Goal: Task Accomplishment & Management: Manage account settings

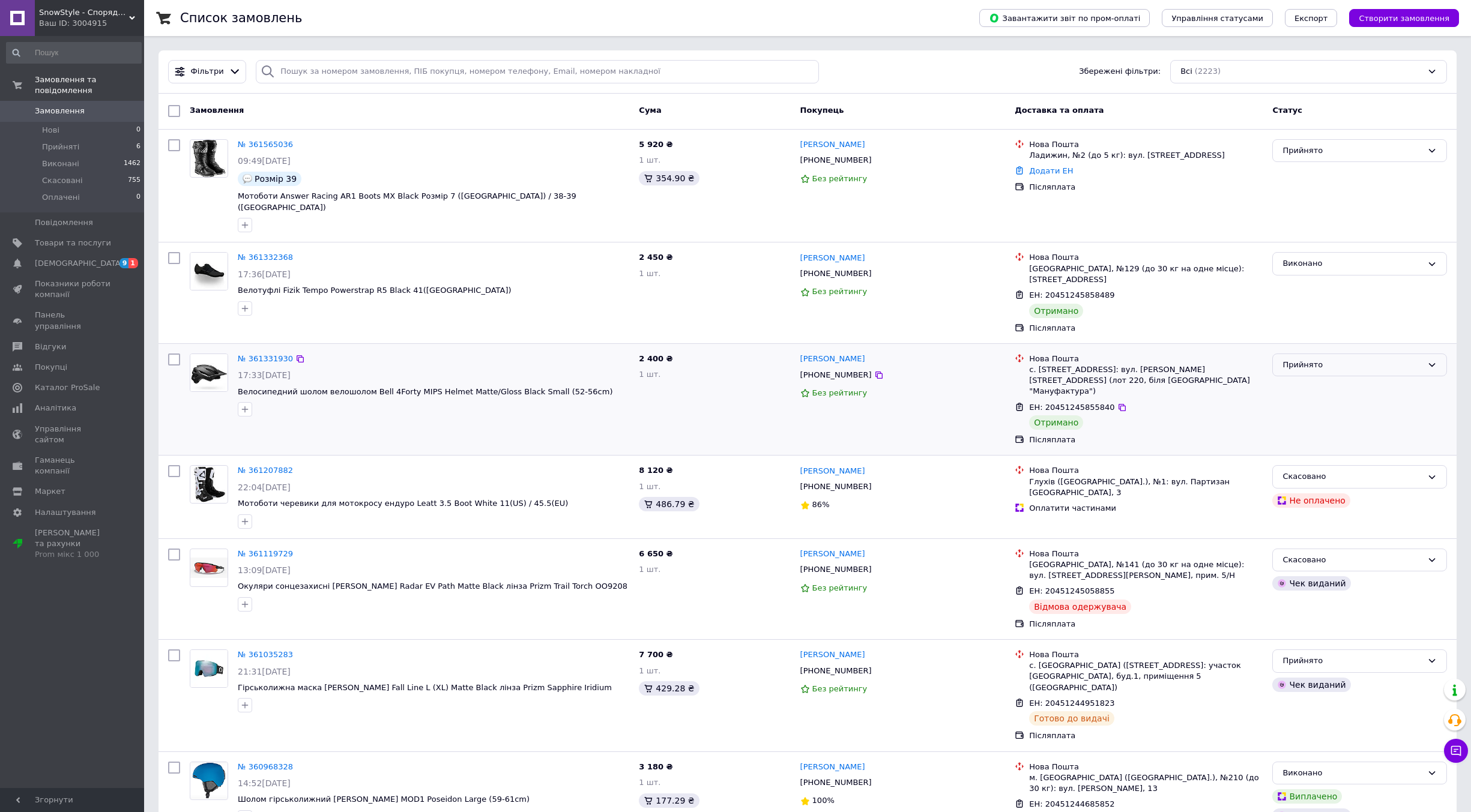
click at [1317, 359] on div "Прийнято" at bounding box center [1352, 365] width 140 height 13
click at [1306, 379] on li "Виконано" at bounding box center [1359, 390] width 173 height 22
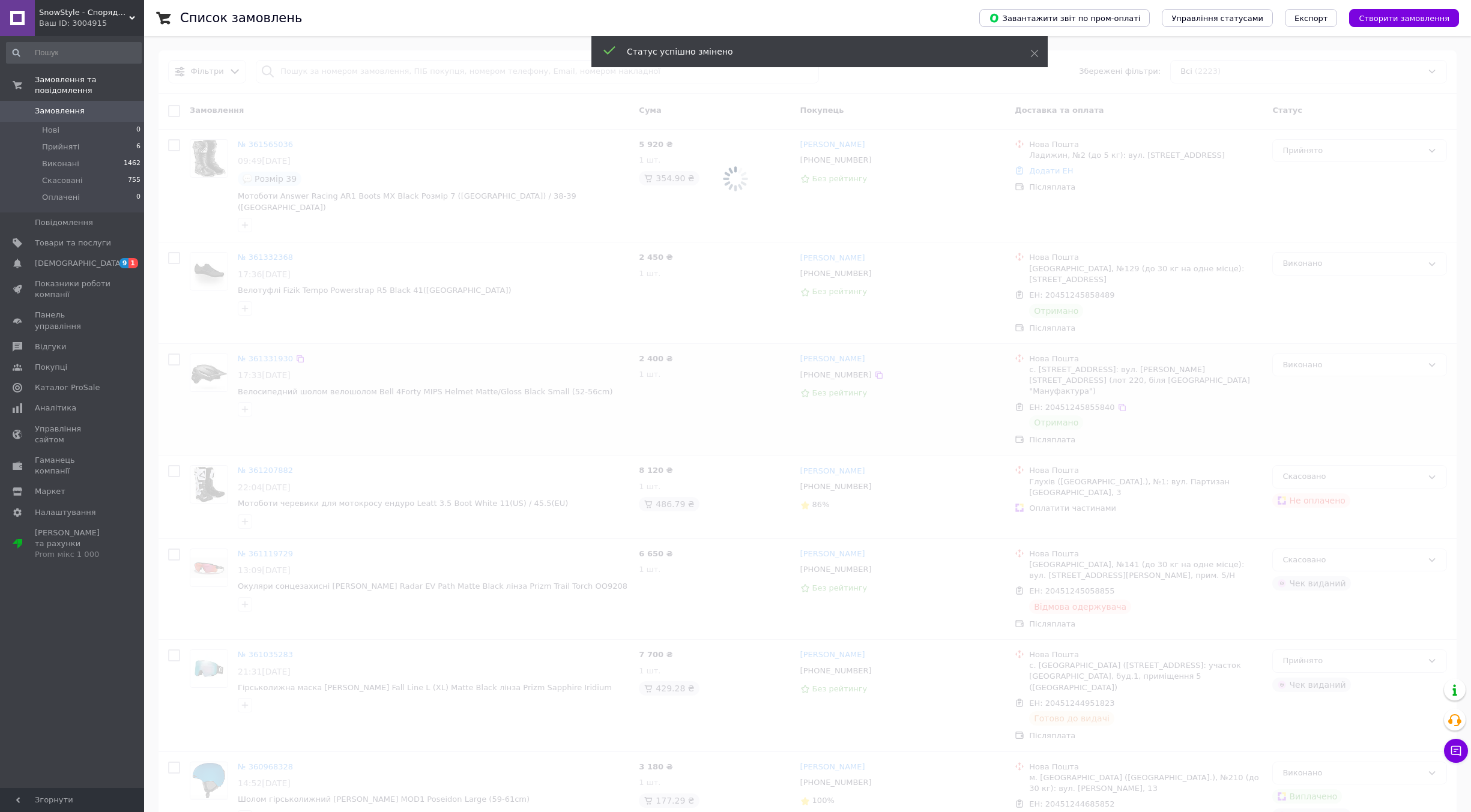
click at [245, 242] on span at bounding box center [736, 179] width 1471 height 358
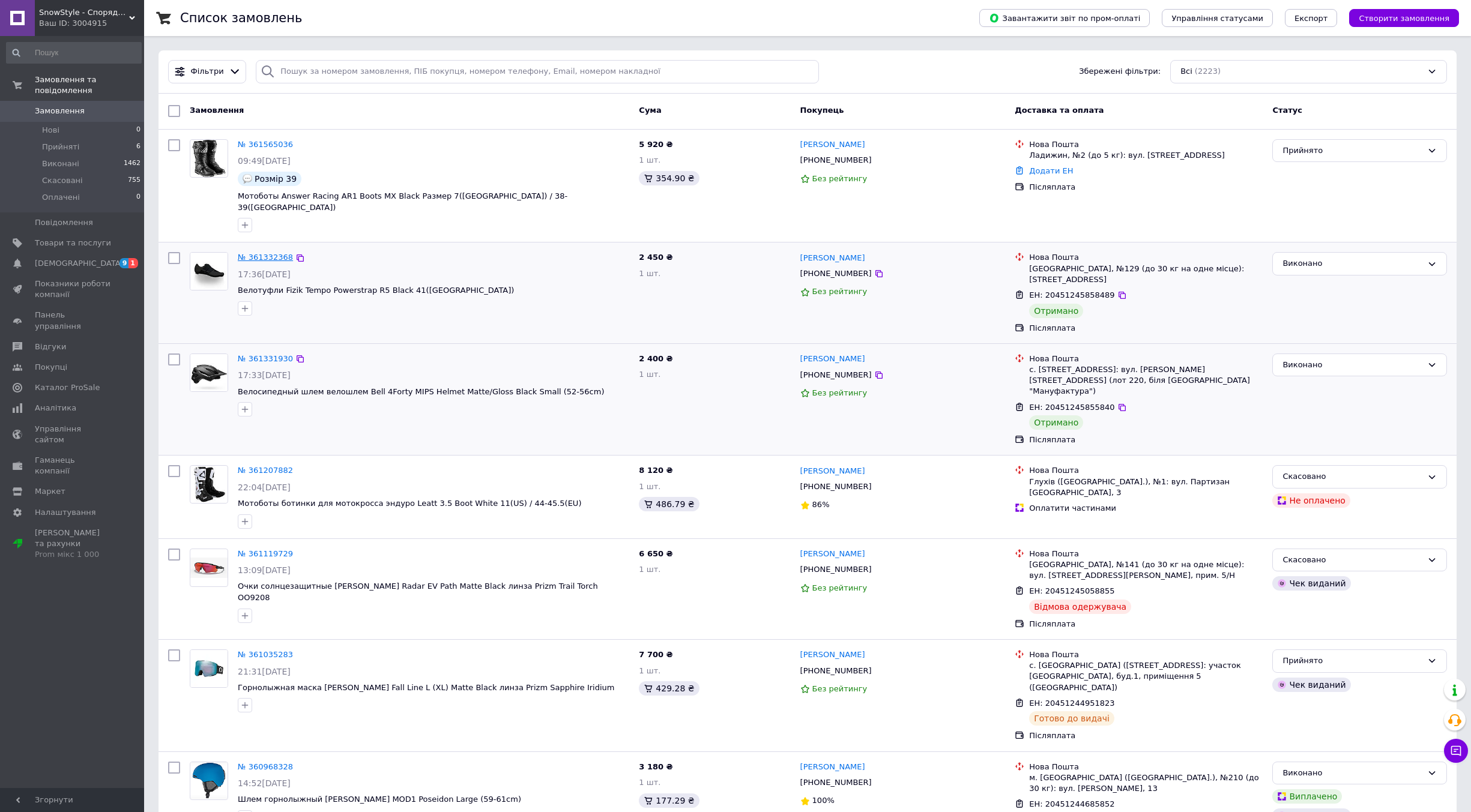
click at [279, 253] on link "№ 361332368" at bounding box center [265, 257] width 55 height 9
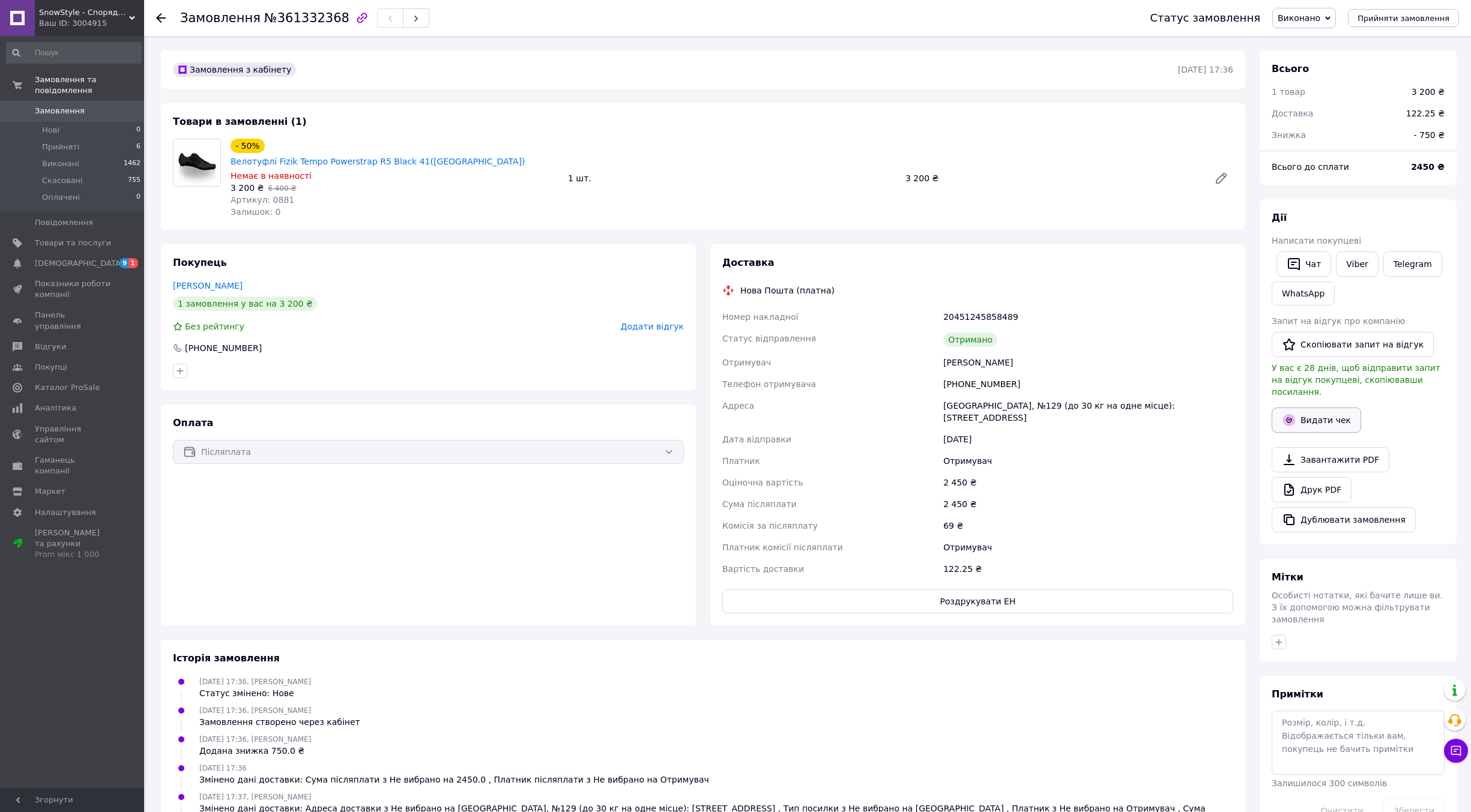
click at [1317, 408] on button "Видати чек" at bounding box center [1317, 420] width 90 height 26
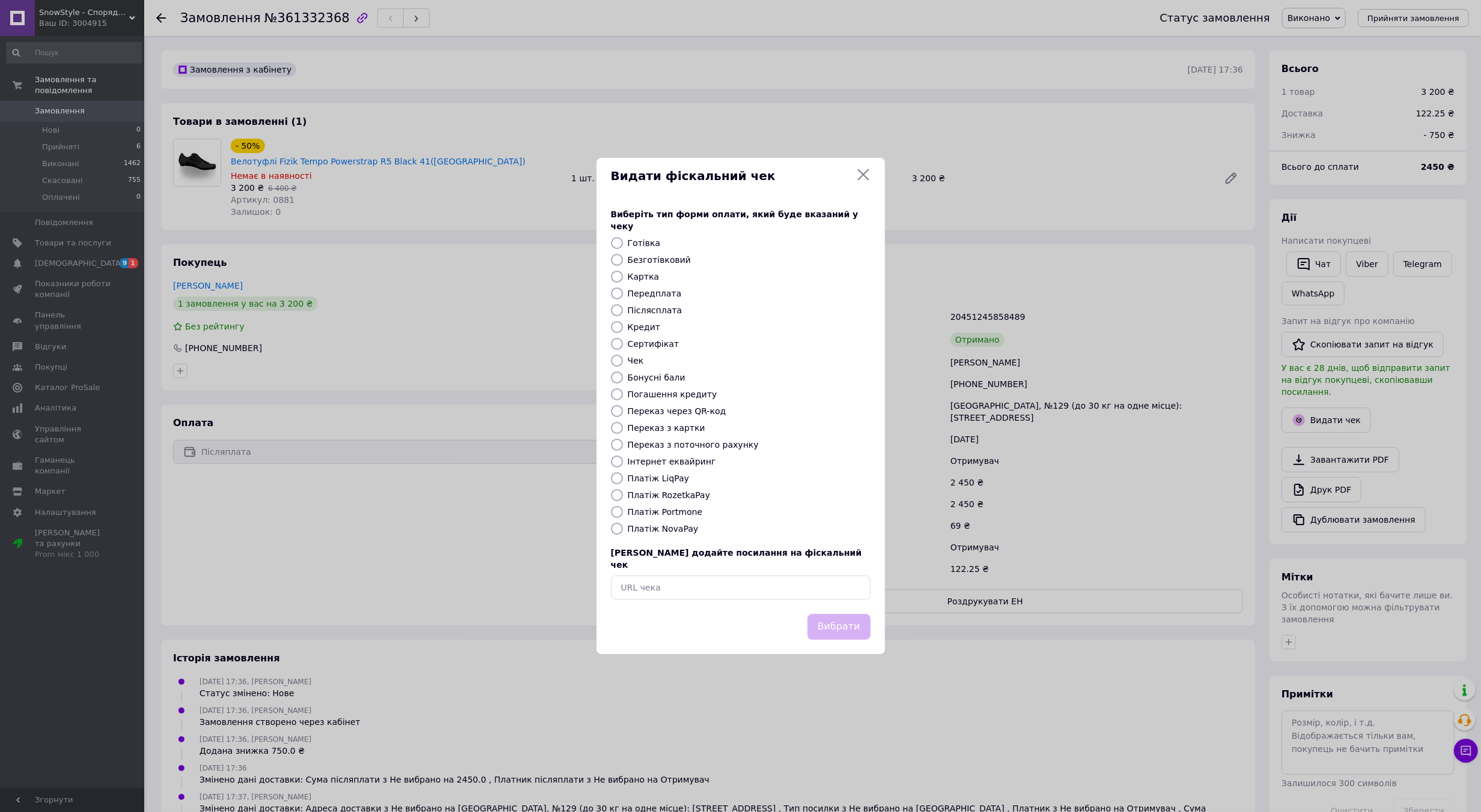
click at [656, 532] on label "Платіж NovaPay" at bounding box center [663, 529] width 71 height 10
click at [623, 532] on input "Платіж NovaPay" at bounding box center [617, 528] width 12 height 12
radio input "true"
click at [858, 614] on button "Вибрати" at bounding box center [839, 627] width 63 height 26
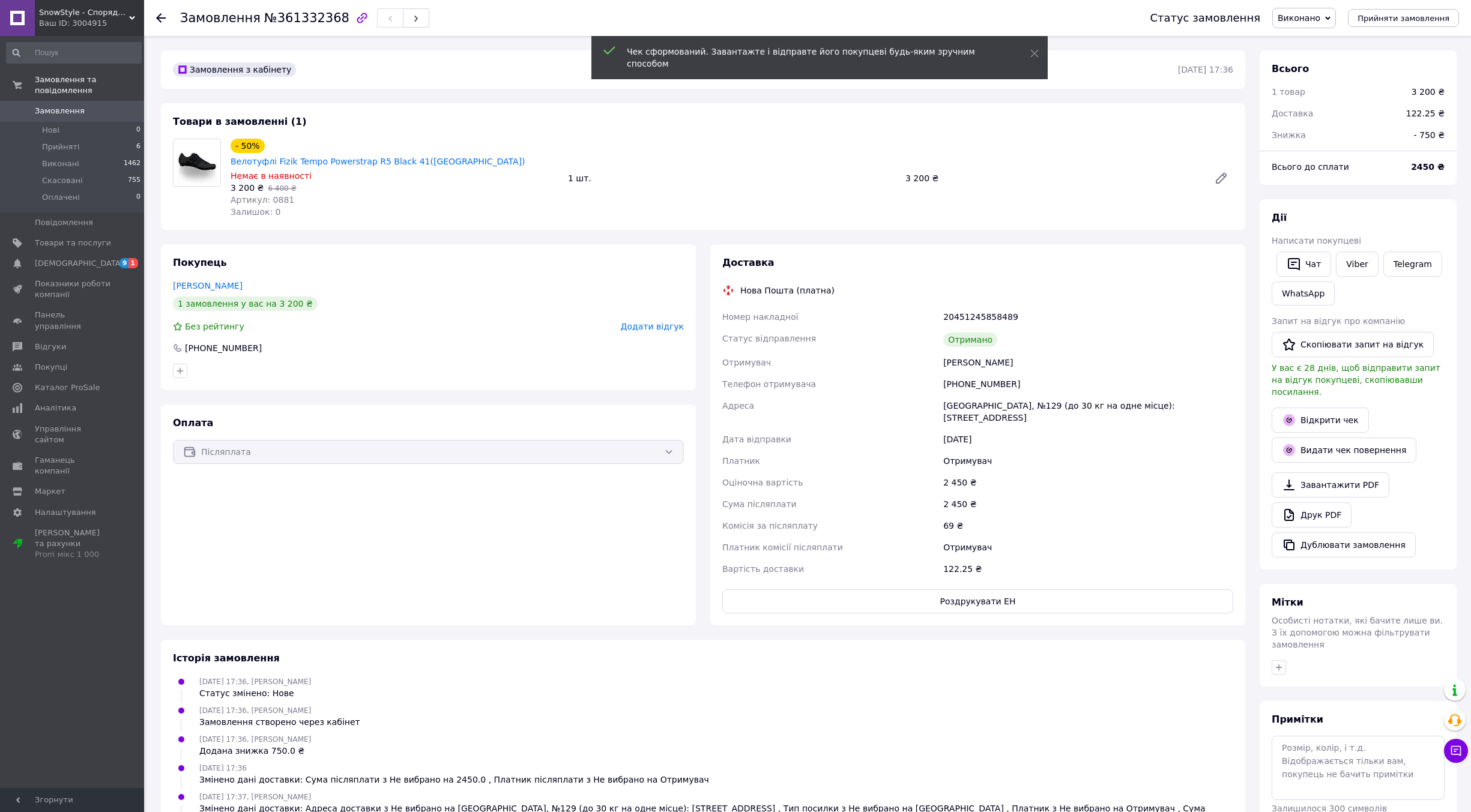
click at [161, 11] on div at bounding box center [168, 18] width 24 height 36
click at [158, 18] on icon at bounding box center [161, 18] width 10 height 10
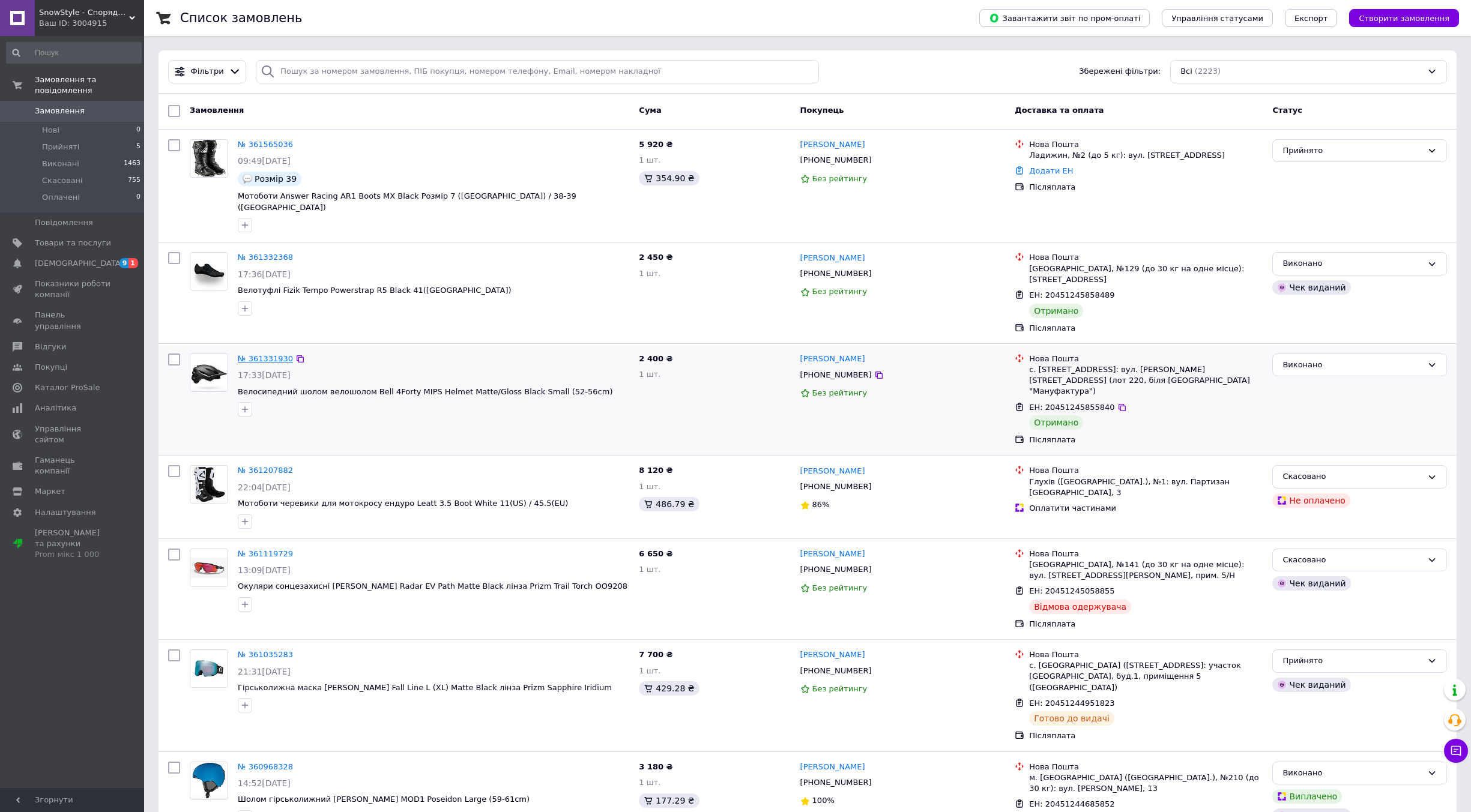
click at [257, 354] on link "№ 361331930" at bounding box center [265, 358] width 55 height 9
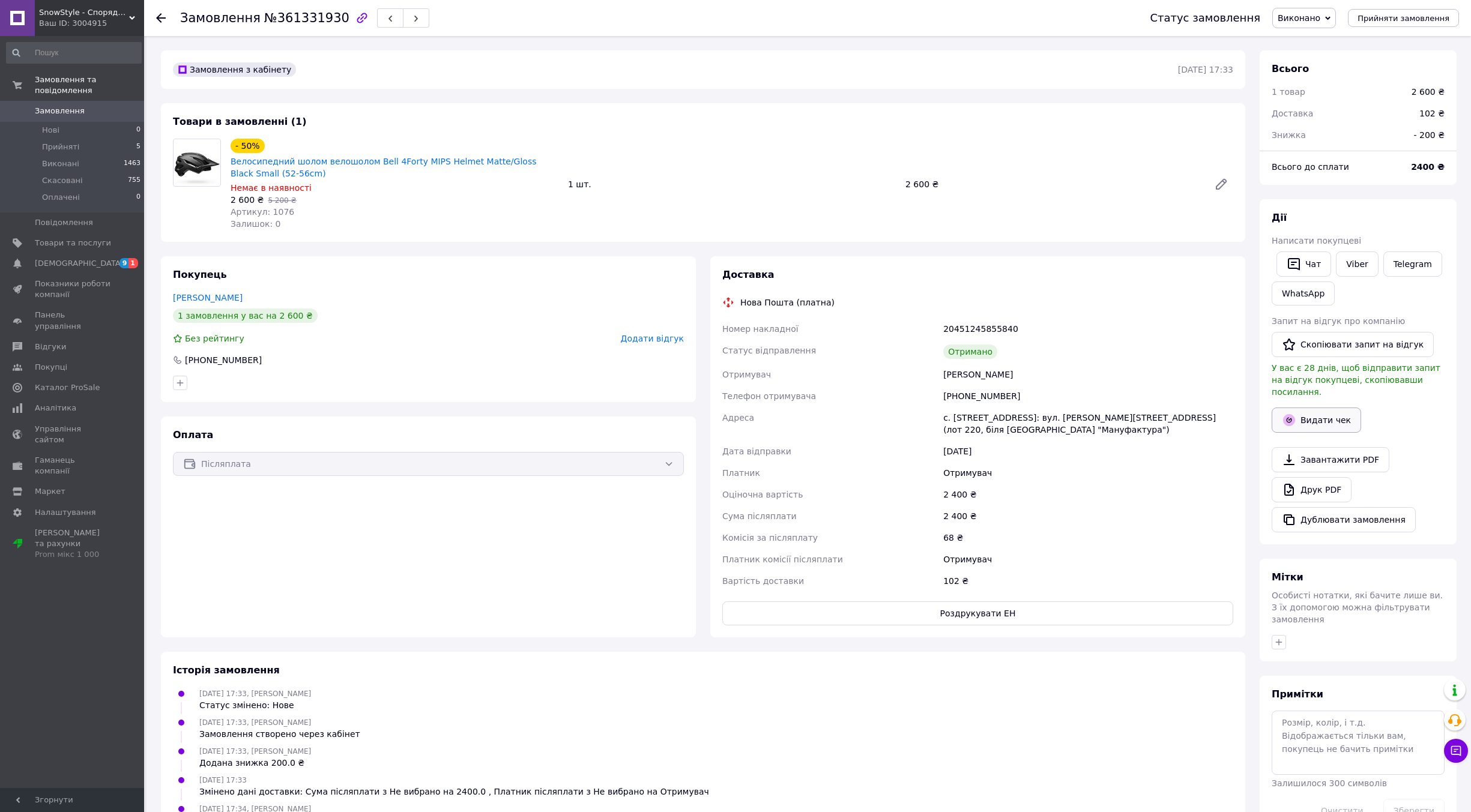
click at [1323, 410] on button "Видати чек" at bounding box center [1317, 420] width 90 height 26
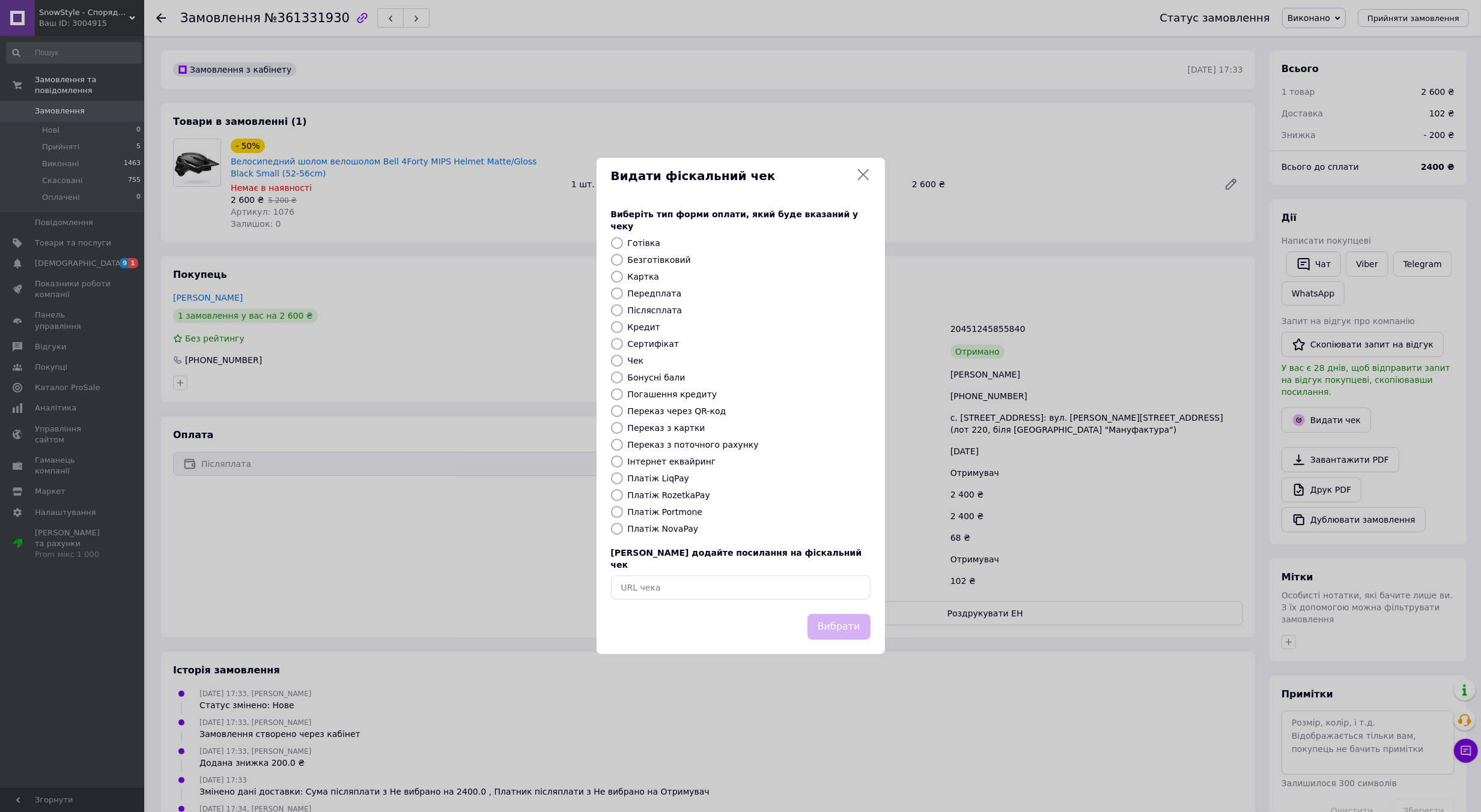
click at [674, 529] on label "Платіж NovaPay" at bounding box center [663, 529] width 71 height 10
click at [623, 529] on input "Платіж NovaPay" at bounding box center [617, 528] width 12 height 12
radio input "true"
click at [846, 614] on button "Вибрати" at bounding box center [839, 627] width 63 height 26
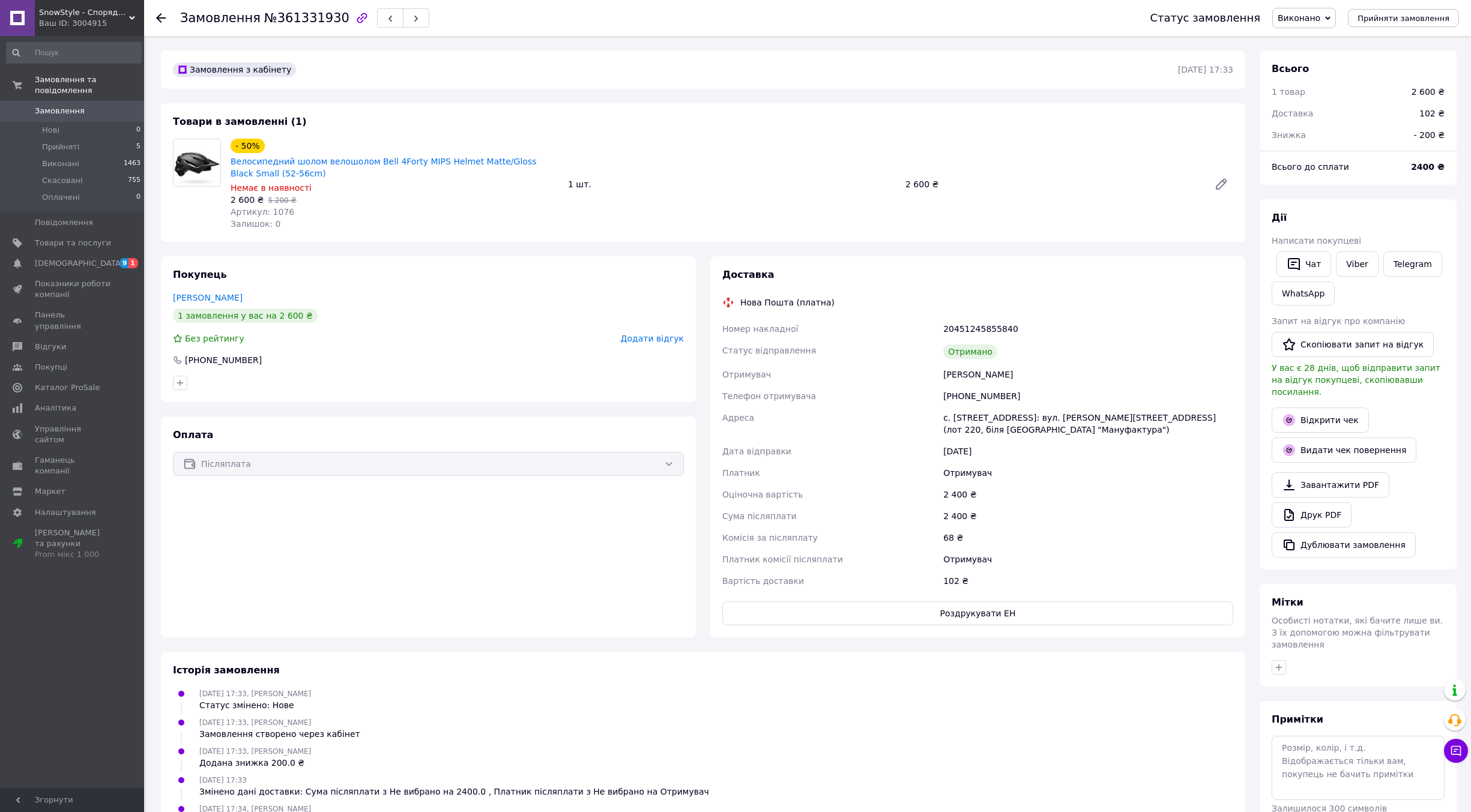
click at [82, 105] on span "Замовлення" at bounding box center [73, 111] width 76 height 11
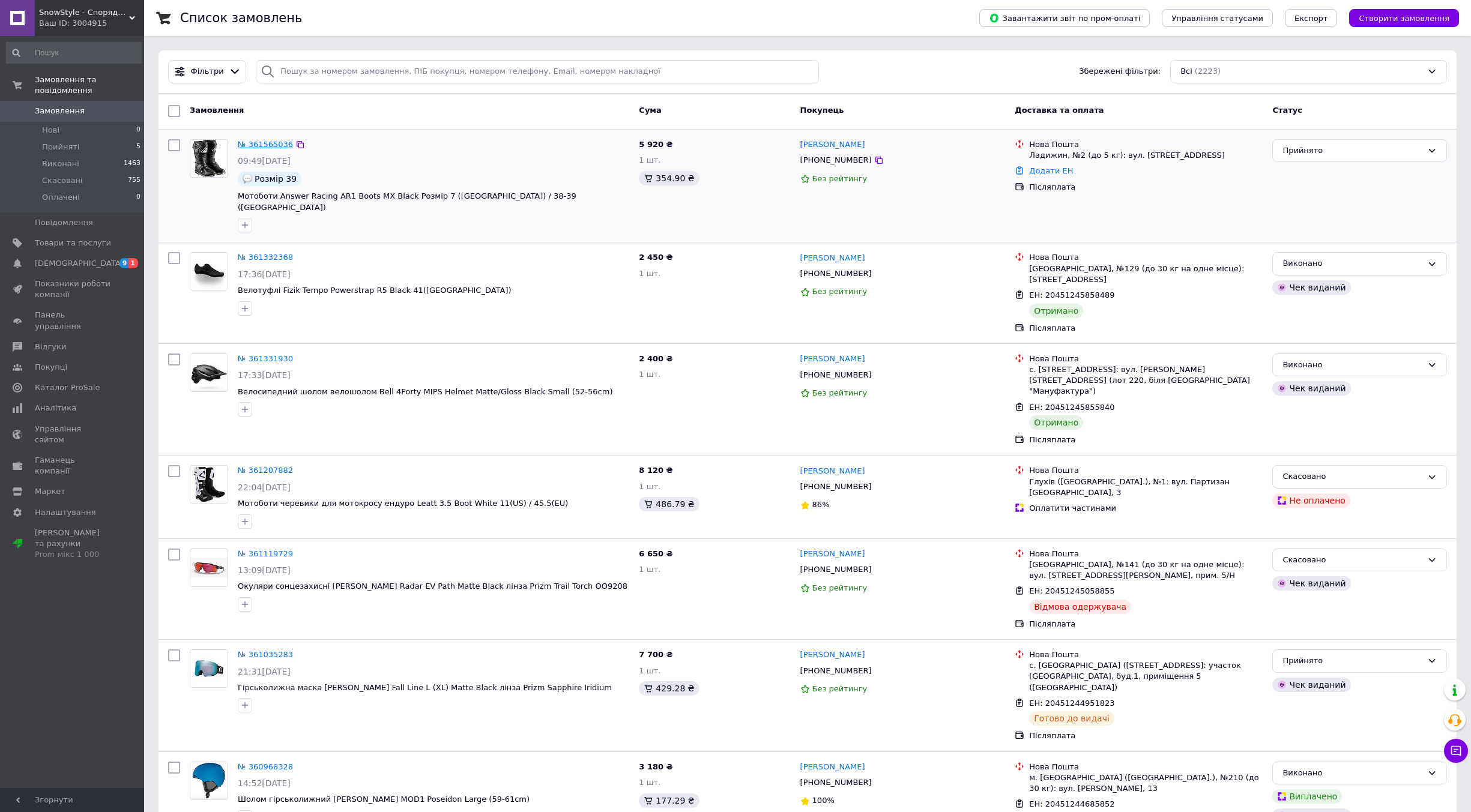
click at [262, 142] on link "№ 361565036" at bounding box center [265, 144] width 55 height 9
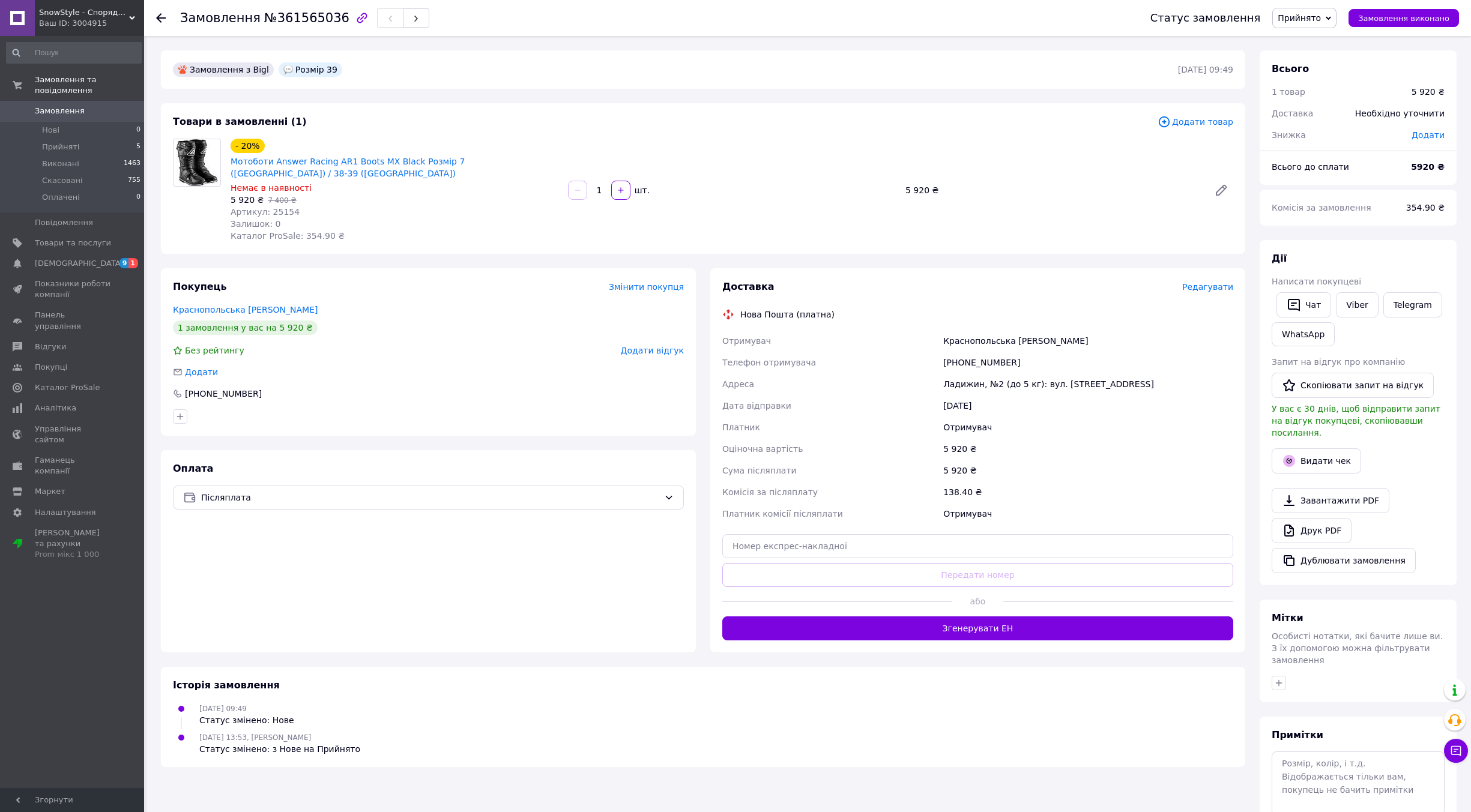
click at [1217, 282] on span "Редагувати" at bounding box center [1208, 287] width 51 height 10
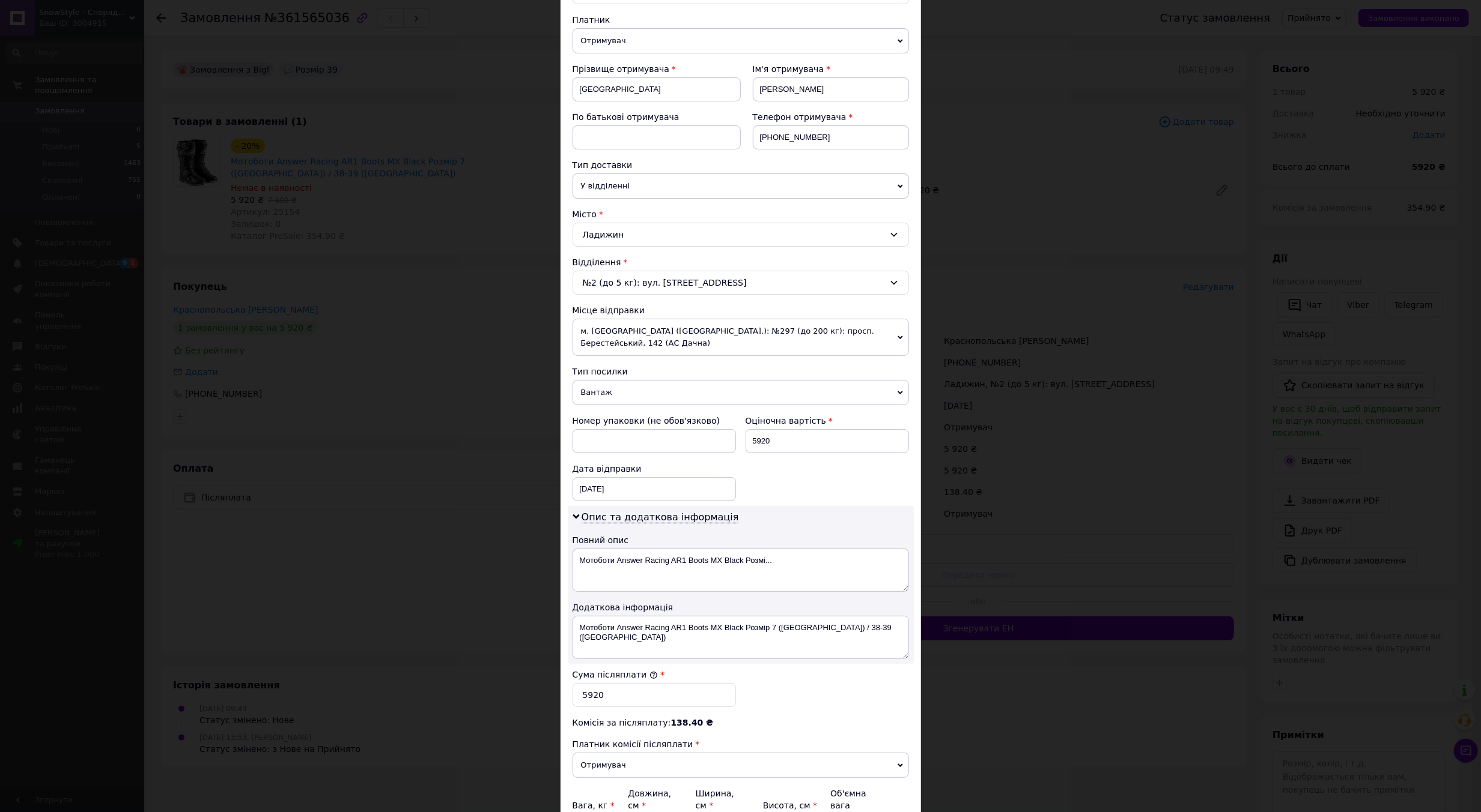
scroll to position [231, 0]
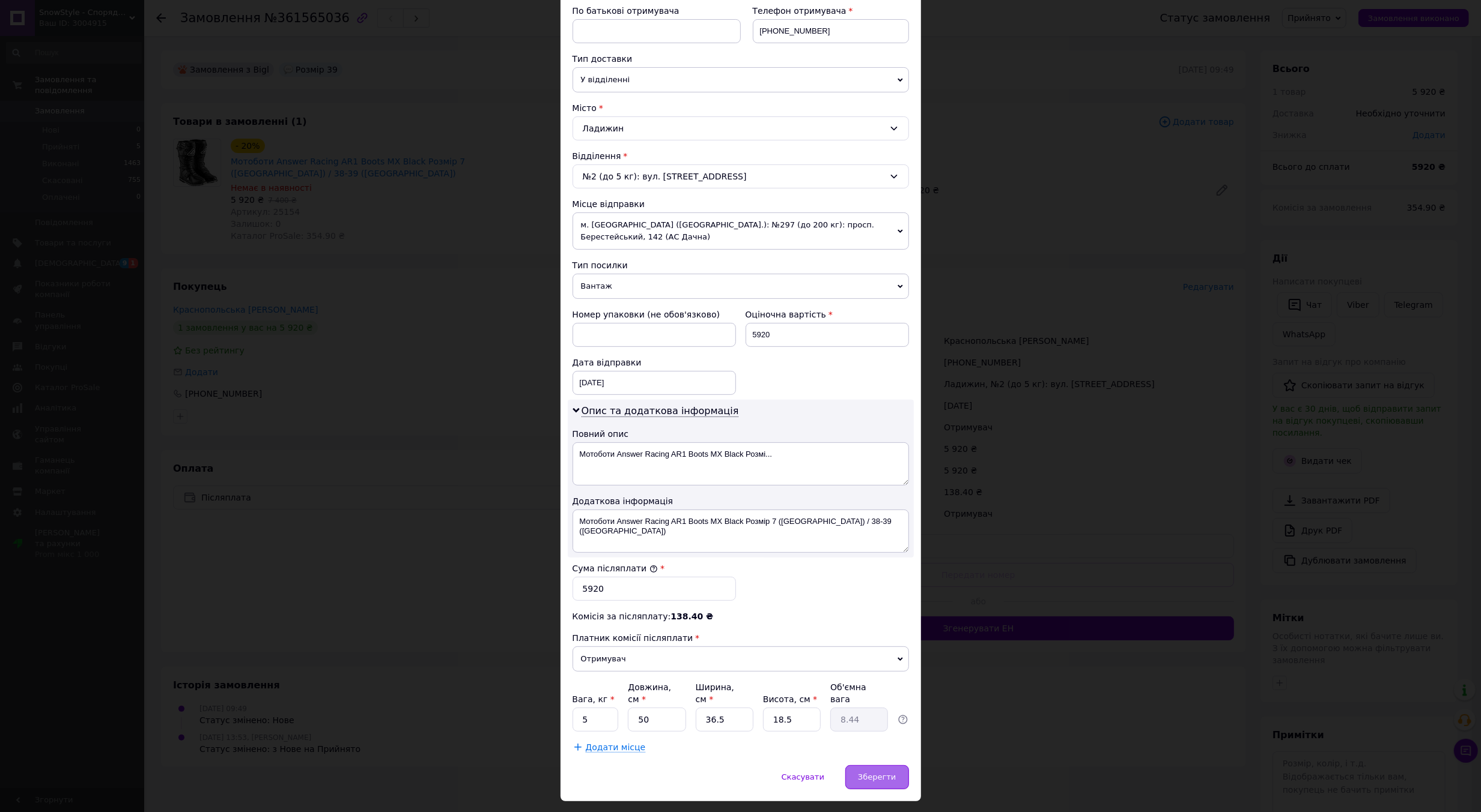
click at [868, 773] on span "Зберегти" at bounding box center [876, 777] width 38 height 9
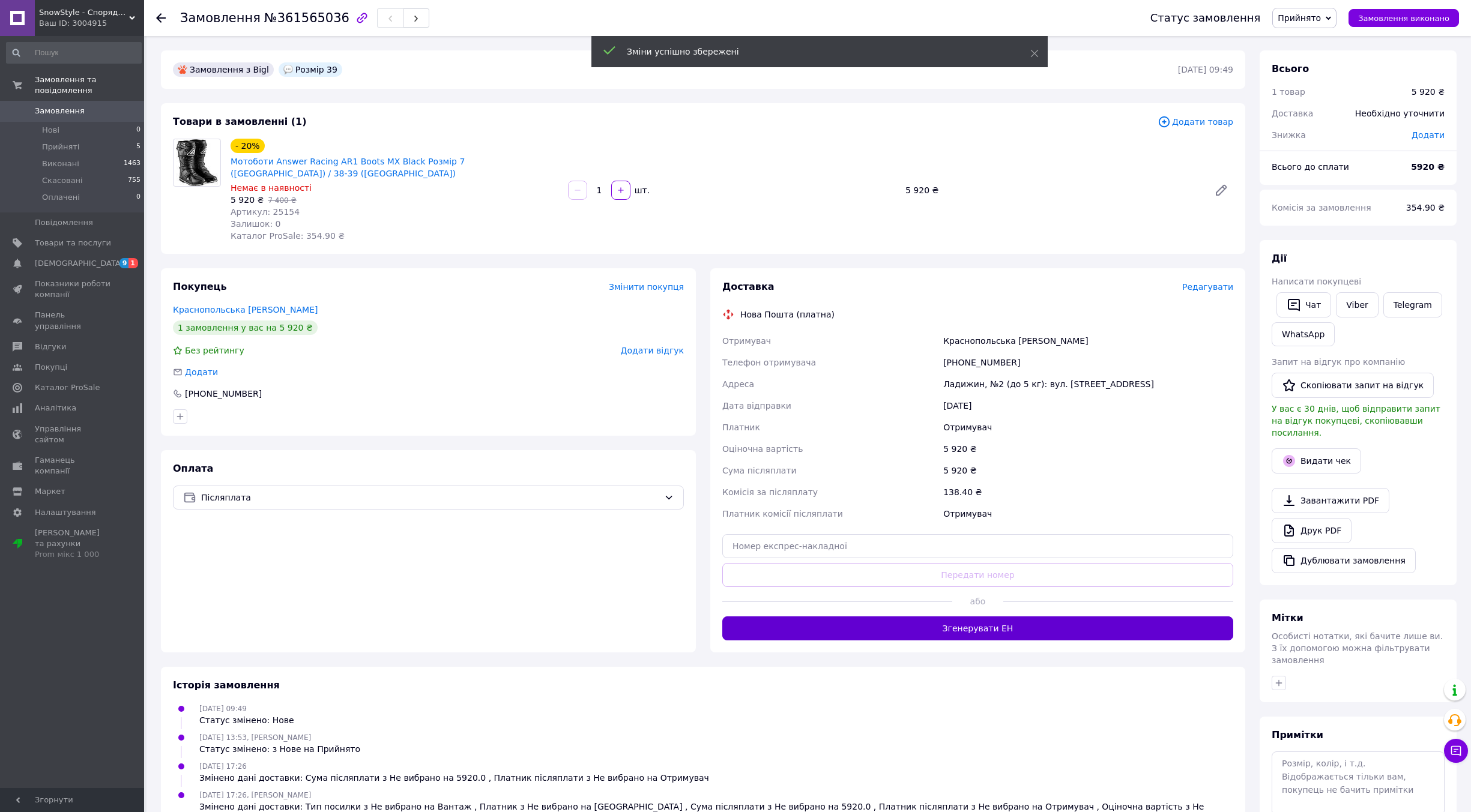
click at [1027, 616] on button "Згенерувати ЕН" at bounding box center [978, 628] width 511 height 24
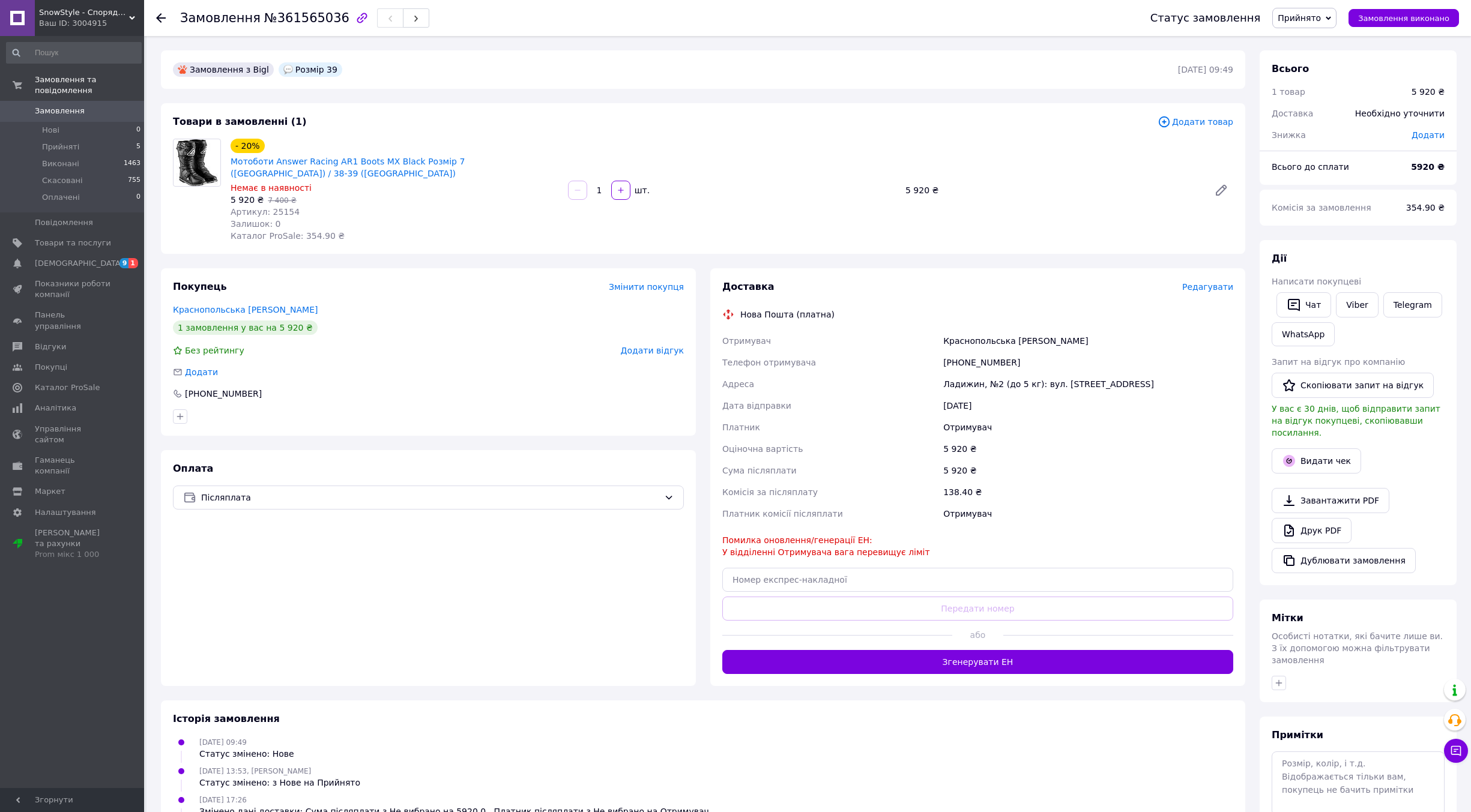
click at [1210, 282] on span "Редагувати" at bounding box center [1208, 287] width 51 height 10
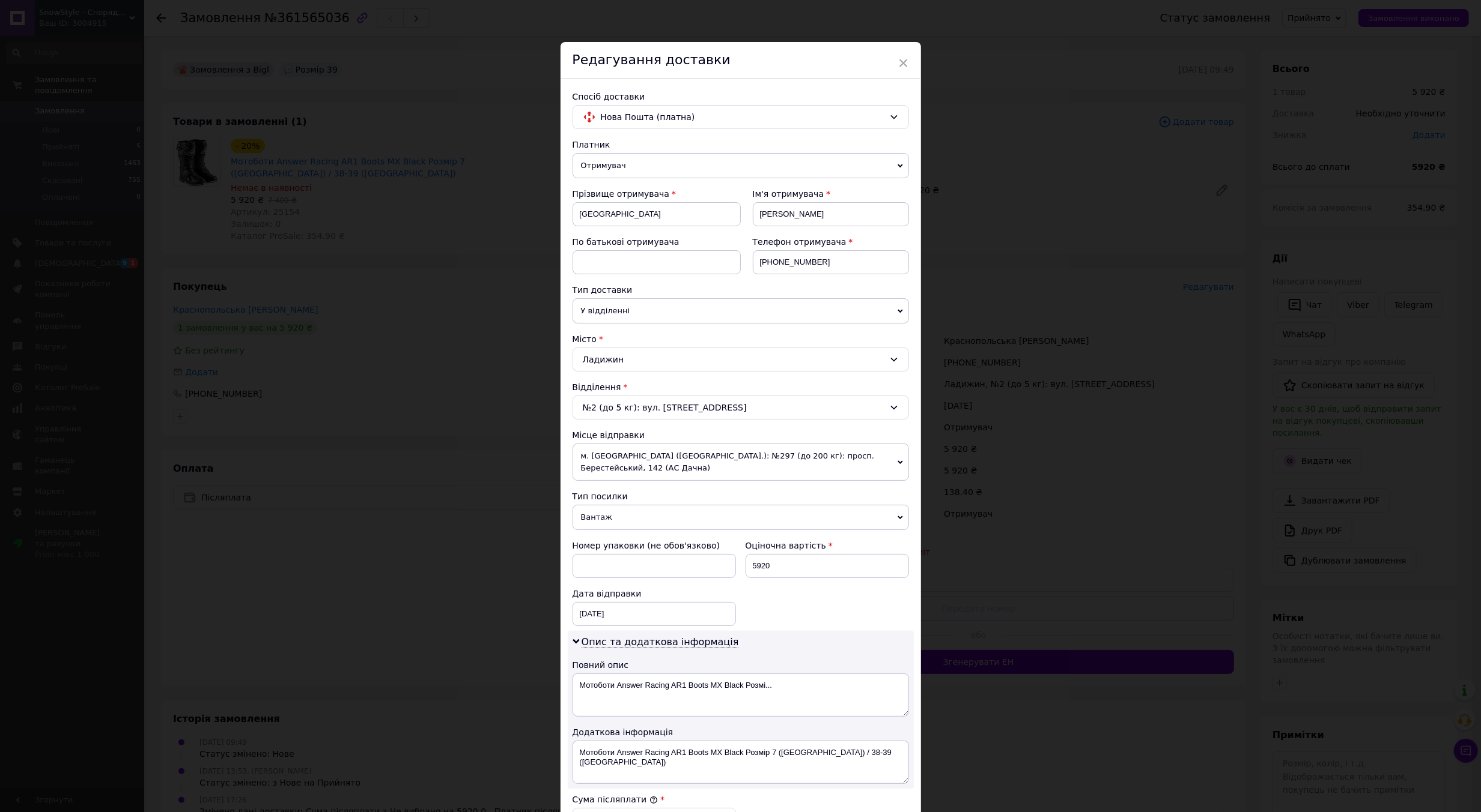
click at [655, 355] on div "Ладижин" at bounding box center [740, 360] width 337 height 24
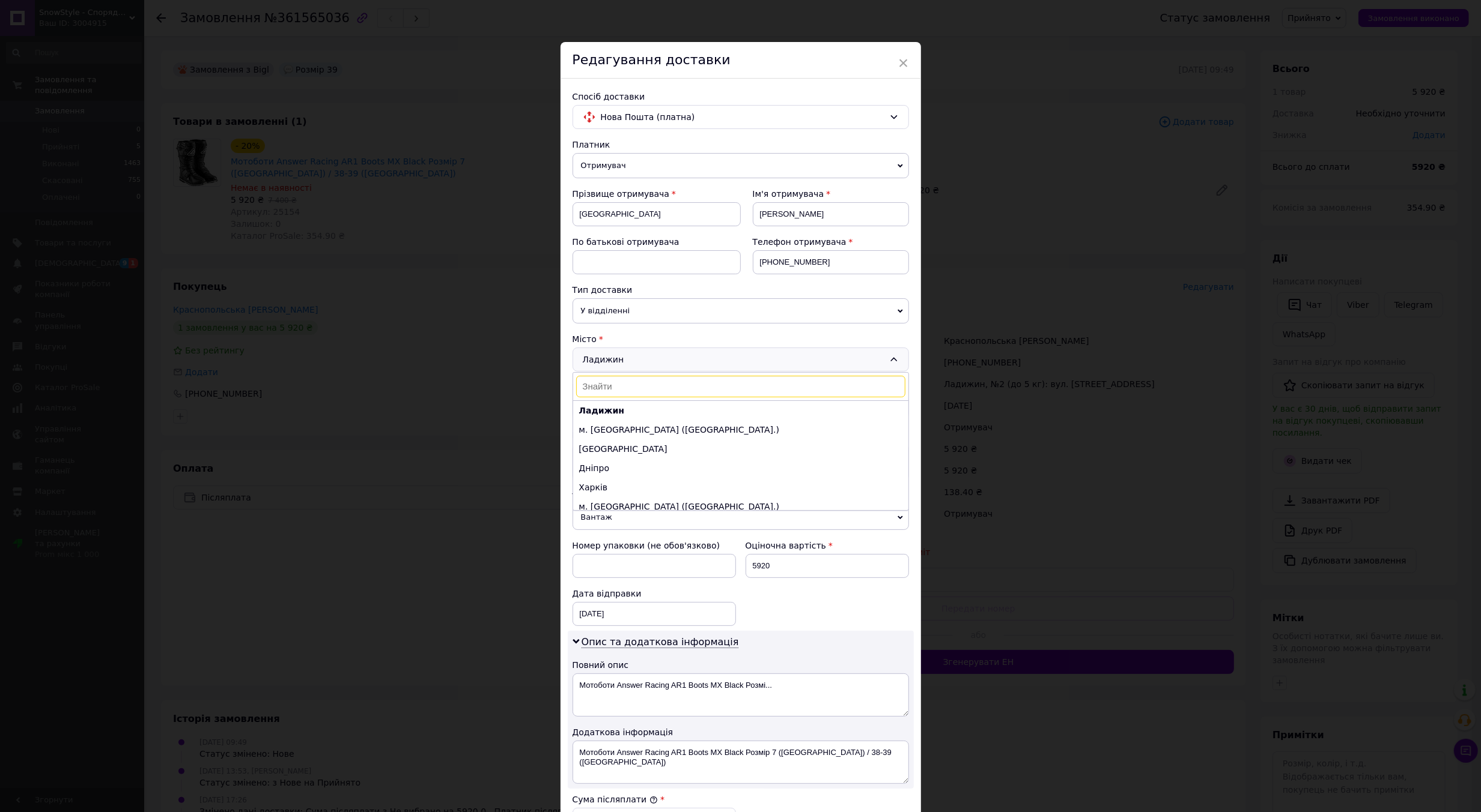
click at [655, 355] on div "Ладижин Ладижин м. Київ (Київська обл.) Одеса Дніпро Харків м. Львів (Львівська…" at bounding box center [740, 360] width 337 height 24
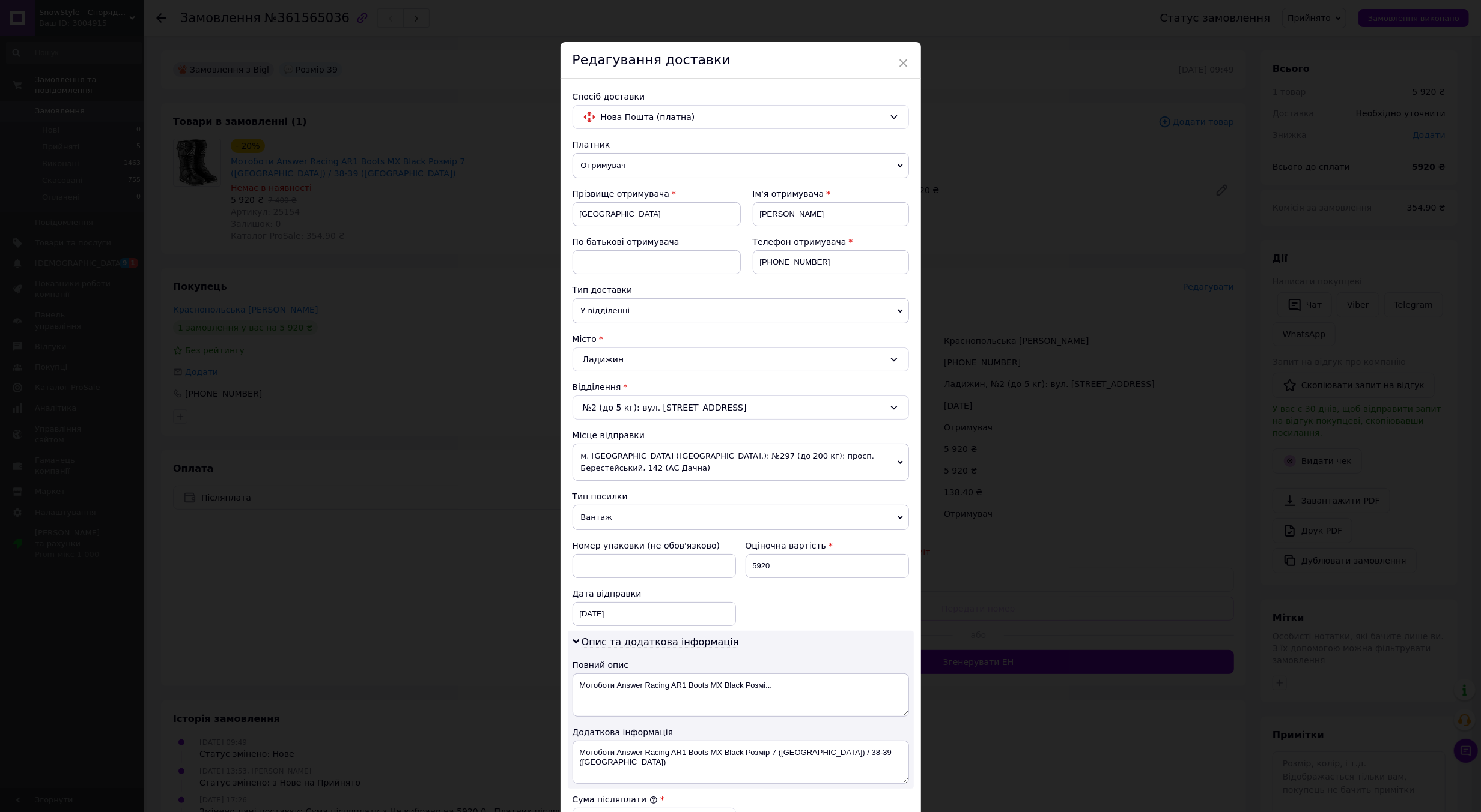
click at [644, 408] on div "№2 (до 5 кг): вул. Будівельників, 15" at bounding box center [740, 408] width 337 height 24
click at [641, 455] on li "№1: вул. Піонерська, 15" at bounding box center [740, 459] width 335 height 19
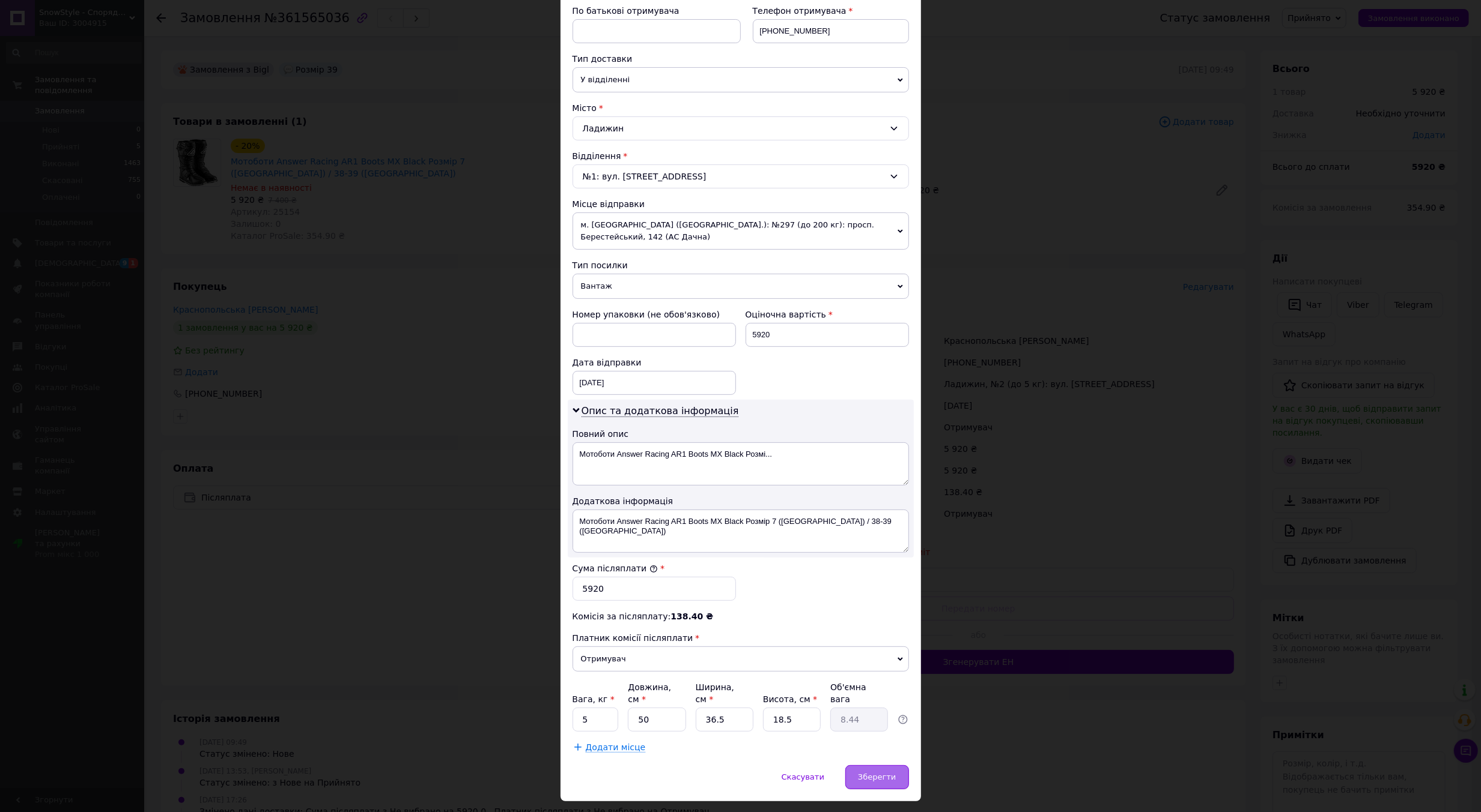
click at [884, 773] on span "Зберегти" at bounding box center [876, 777] width 38 height 9
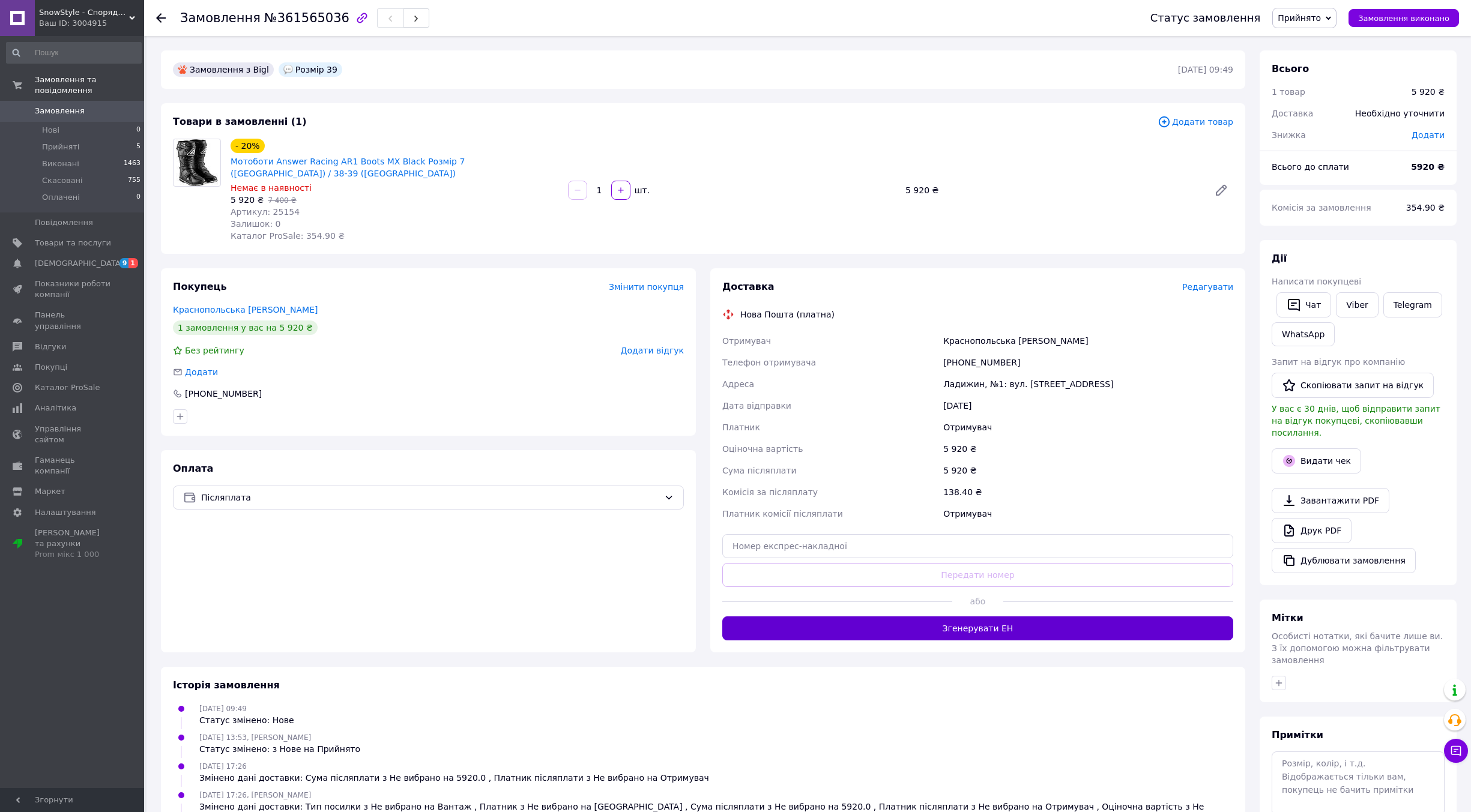
click at [1006, 616] on button "Згенерувати ЕН" at bounding box center [978, 628] width 511 height 24
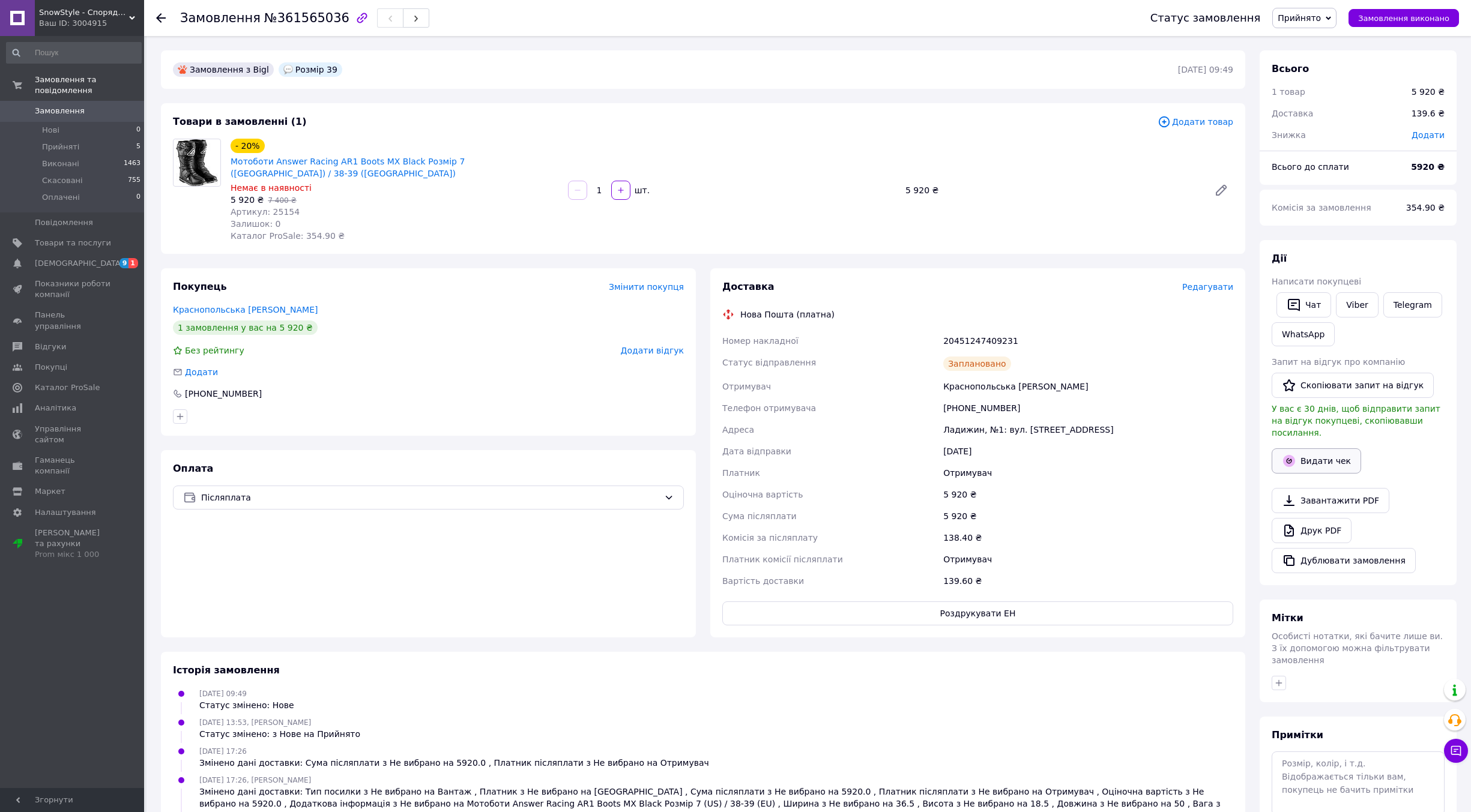
click at [1325, 448] on button "Видати чек" at bounding box center [1317, 461] width 90 height 26
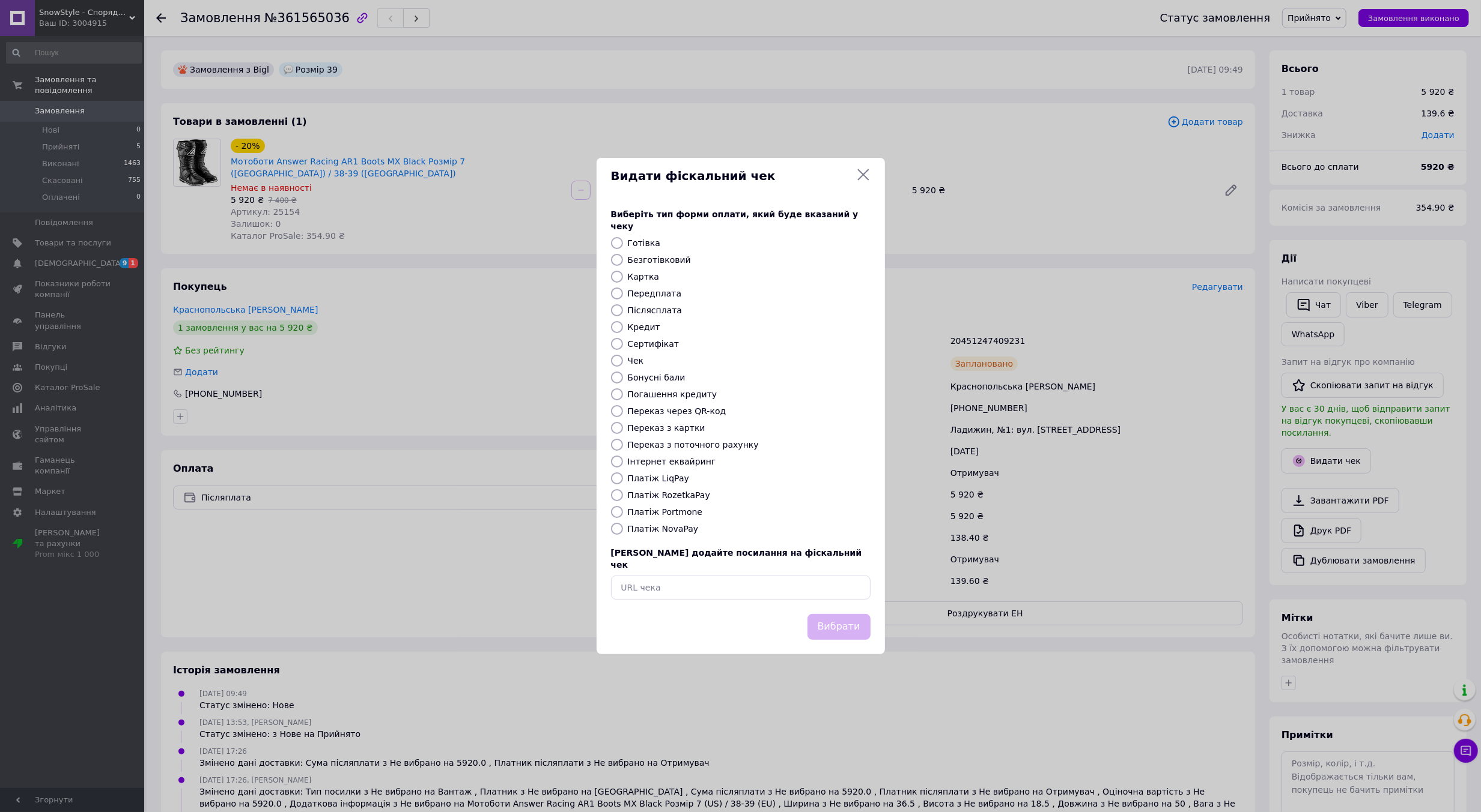
click at [654, 530] on label "Платіж NovaPay" at bounding box center [663, 529] width 71 height 10
click at [623, 530] on input "Платіж NovaPay" at bounding box center [617, 528] width 12 height 12
radio input "true"
click at [847, 616] on button "Вибрати" at bounding box center [839, 627] width 63 height 26
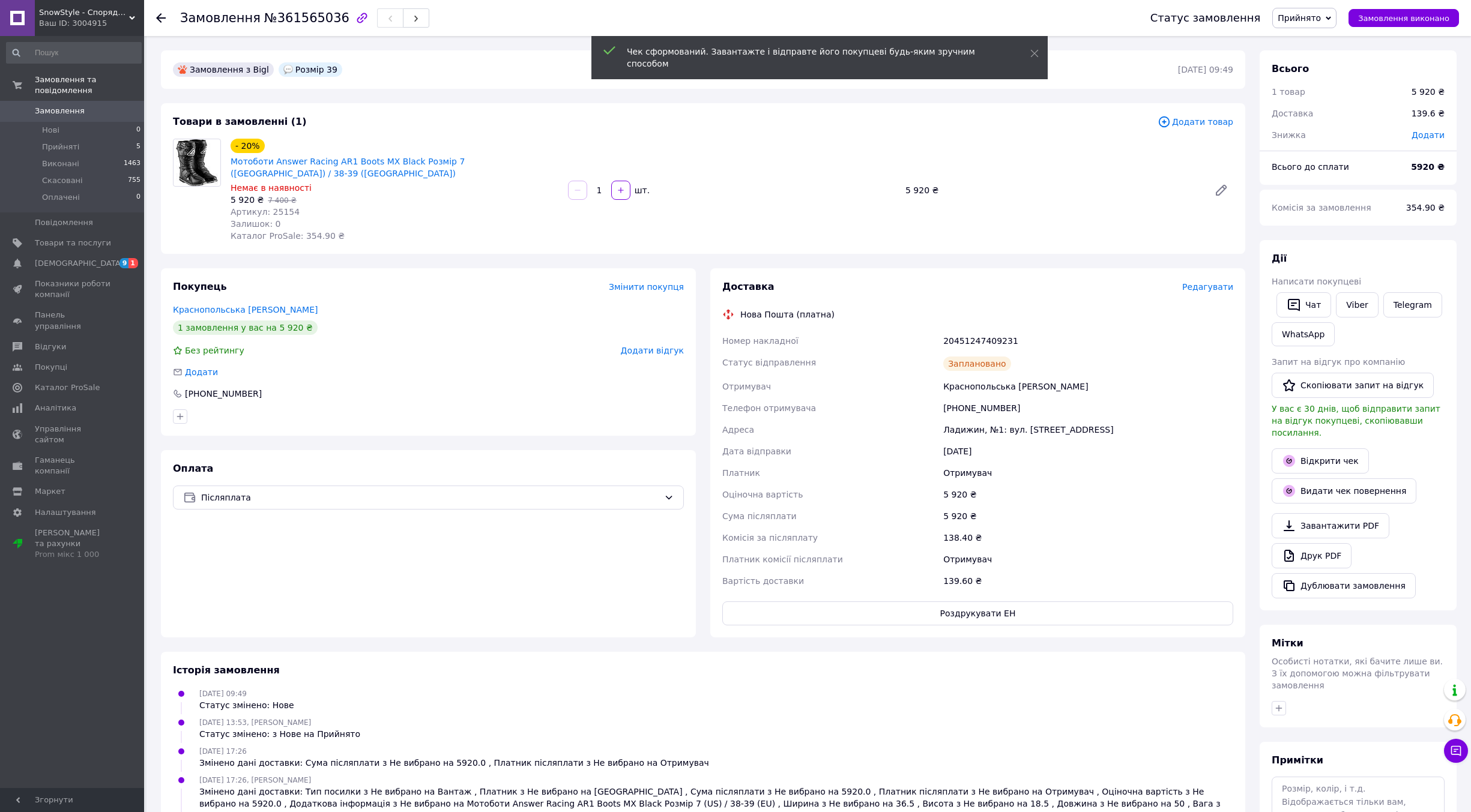
click at [67, 105] on span "Замовлення" at bounding box center [60, 111] width 50 height 11
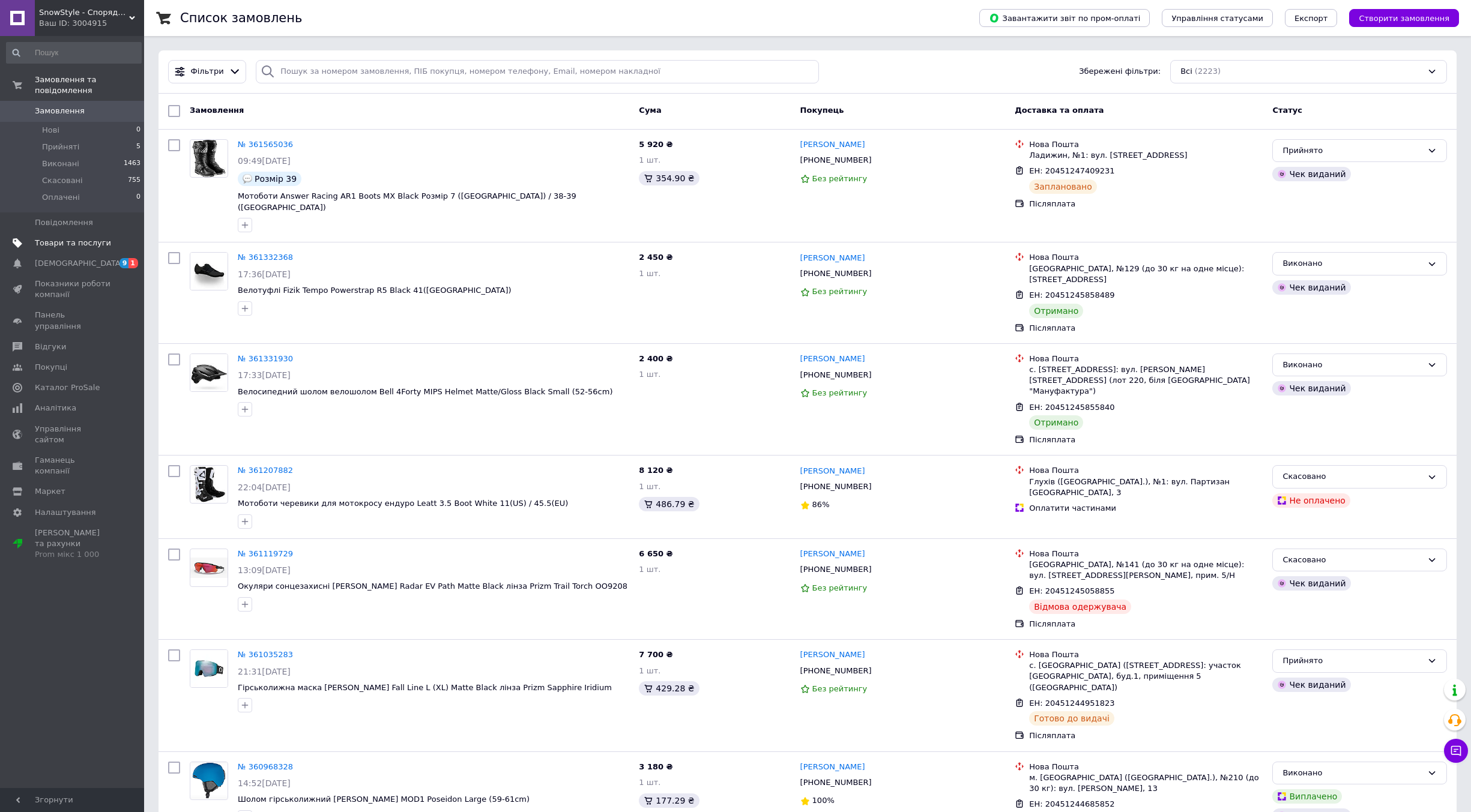
click at [59, 237] on span "Товари та послуги" at bounding box center [73, 243] width 76 height 11
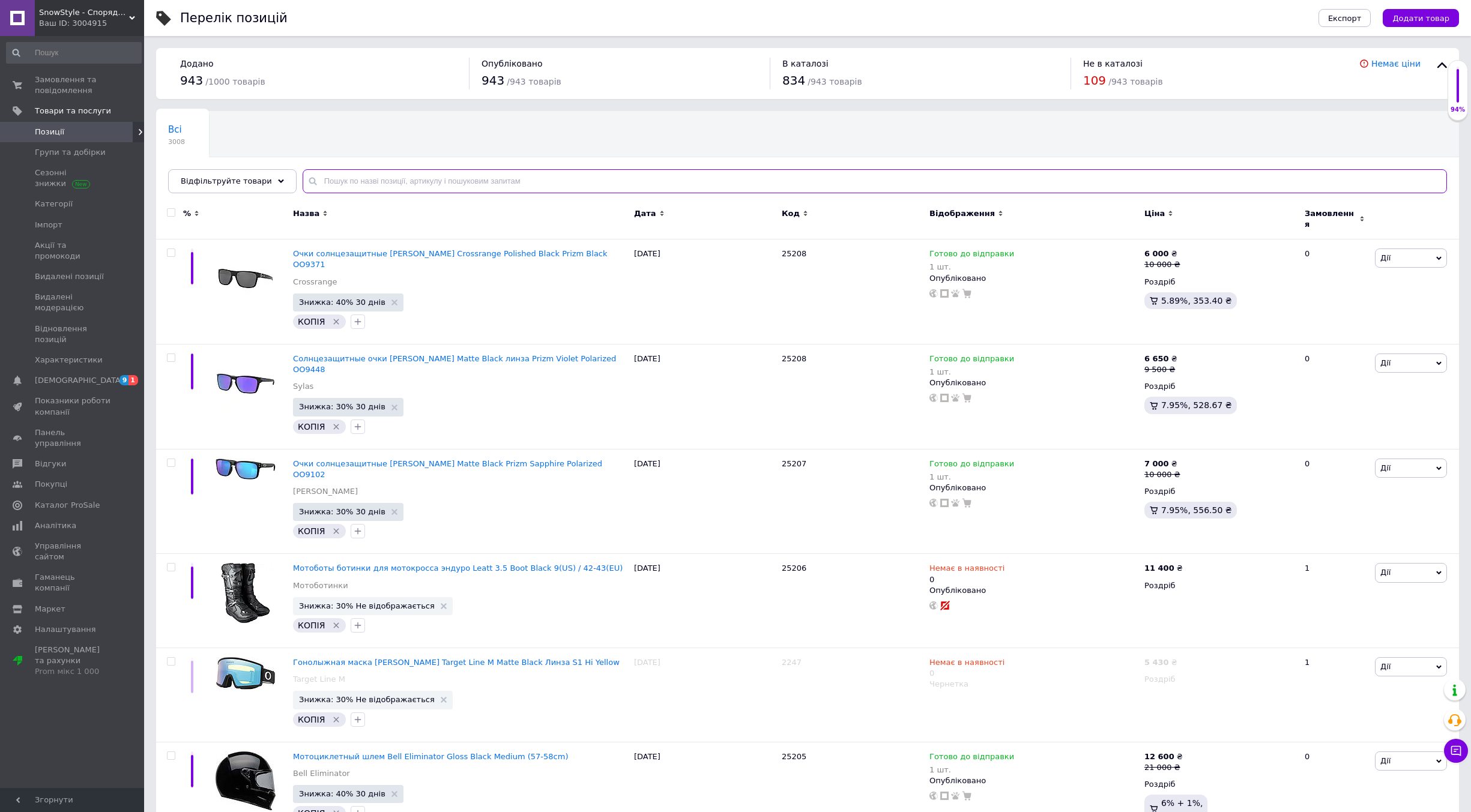
click at [364, 180] on input "text" at bounding box center [875, 181] width 1145 height 24
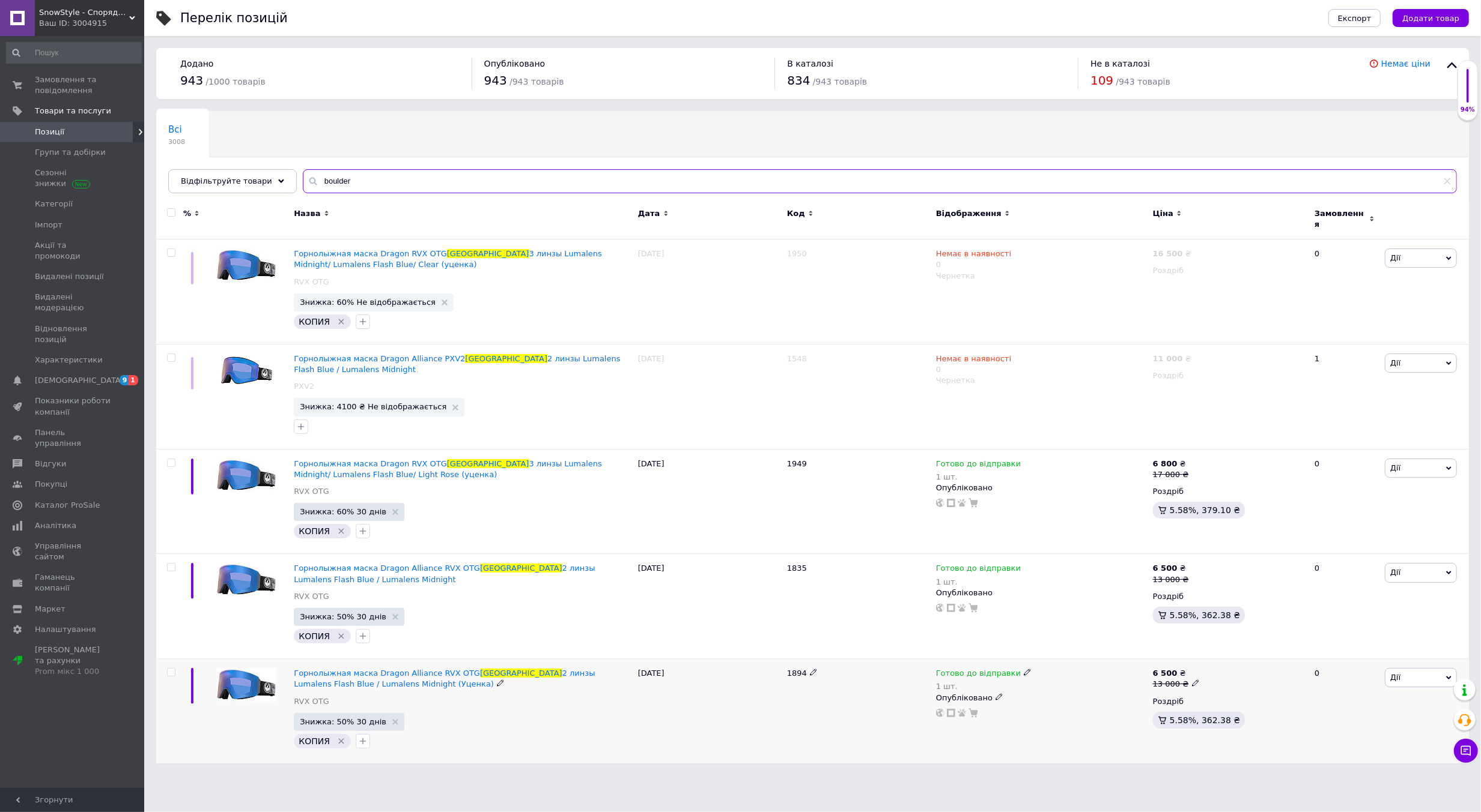
type input "boulder"
click at [1024, 669] on icon at bounding box center [1027, 672] width 7 height 7
click at [1063, 709] on li "Немає в наявності" at bounding box center [1088, 717] width 114 height 17
drag, startPoint x: 1085, startPoint y: 704, endPoint x: 1012, endPoint y: 703, distance: 73.0
click at [1012, 703] on div "Готово до відправки 1 шт. Наявність Немає в наявності В наявності Під замовленн…" at bounding box center [1041, 693] width 211 height 50
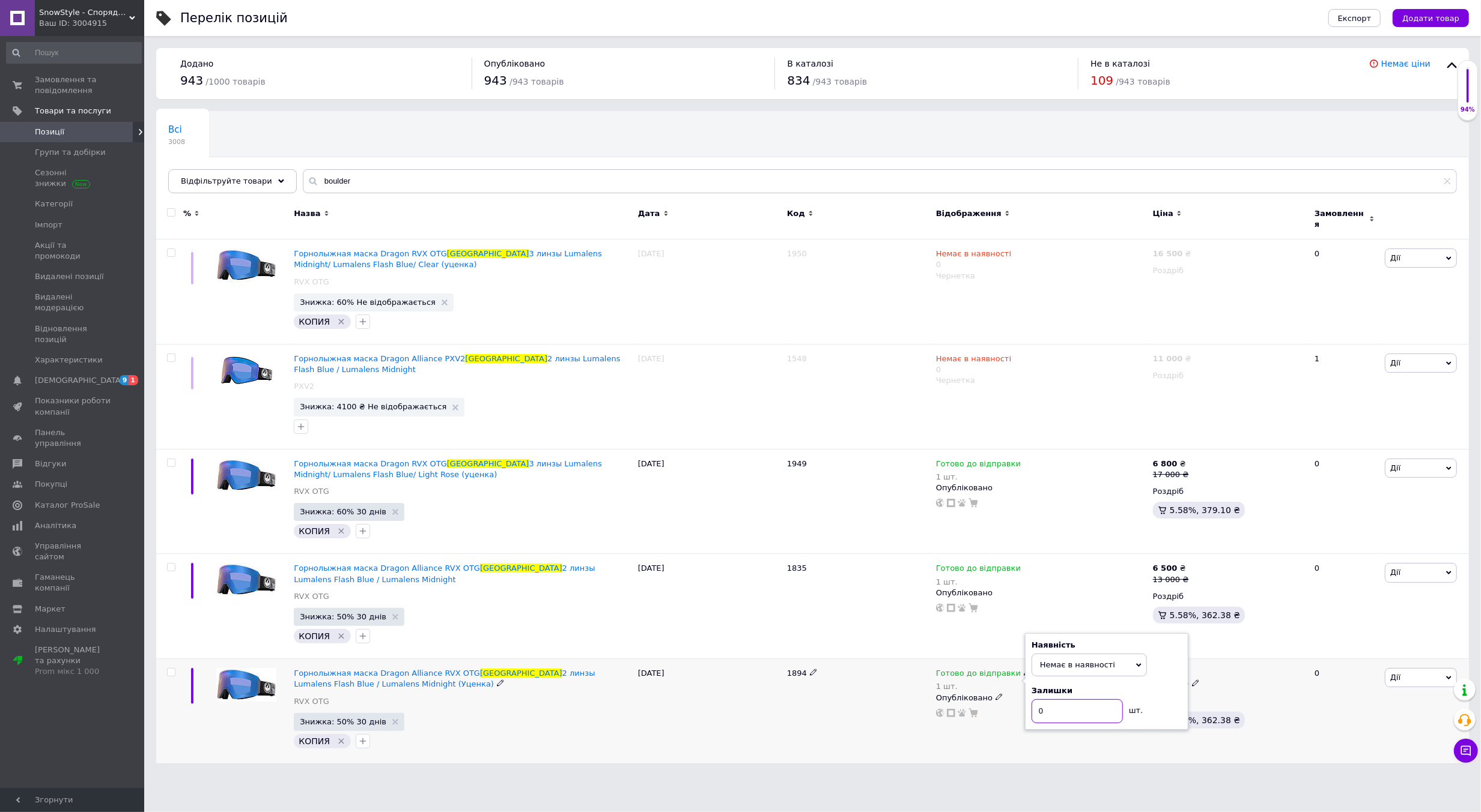
type input "0"
click at [872, 703] on div "1894" at bounding box center [858, 711] width 149 height 105
click at [1024, 460] on icon at bounding box center [1027, 463] width 7 height 7
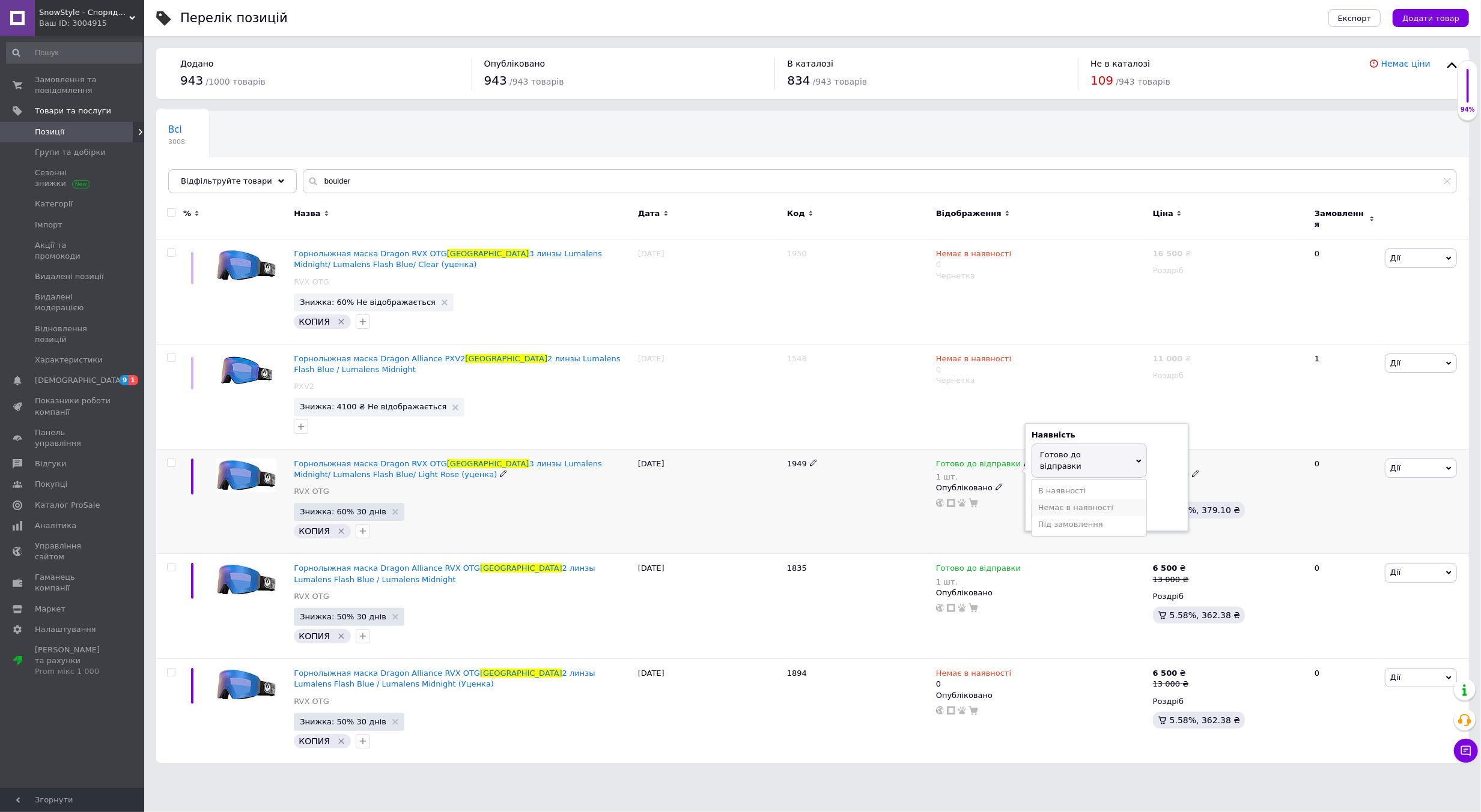
click at [1056, 500] on li "Немає в наявності" at bounding box center [1088, 508] width 114 height 17
drag, startPoint x: 1065, startPoint y: 493, endPoint x: 1020, endPoint y: 498, distance: 45.3
click at [1020, 498] on div "Готово до відправки 1 шт. Наявність Немає в наявності В наявності Під замовленн…" at bounding box center [1041, 484] width 211 height 50
type input "0"
click at [948, 520] on div "Готово до відправки 1 шт. Наявність Немає в наявності В наявності Під замовленн…" at bounding box center [1041, 501] width 217 height 105
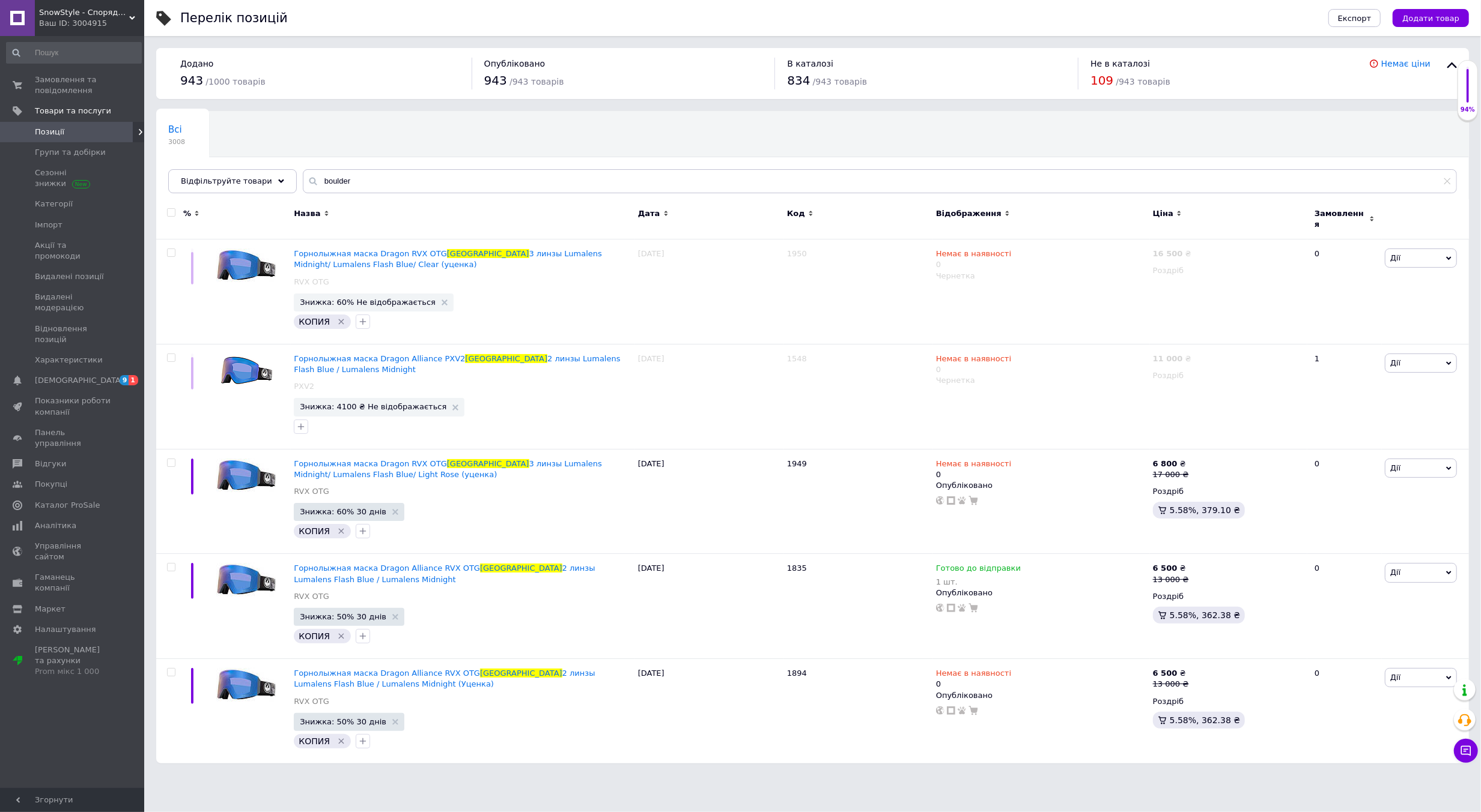
click at [57, 133] on span "Позиції" at bounding box center [50, 132] width 30 height 11
drag, startPoint x: 368, startPoint y: 185, endPoint x: 306, endPoint y: 187, distance: 62.0
click at [306, 187] on input "boulder" at bounding box center [880, 181] width 1154 height 24
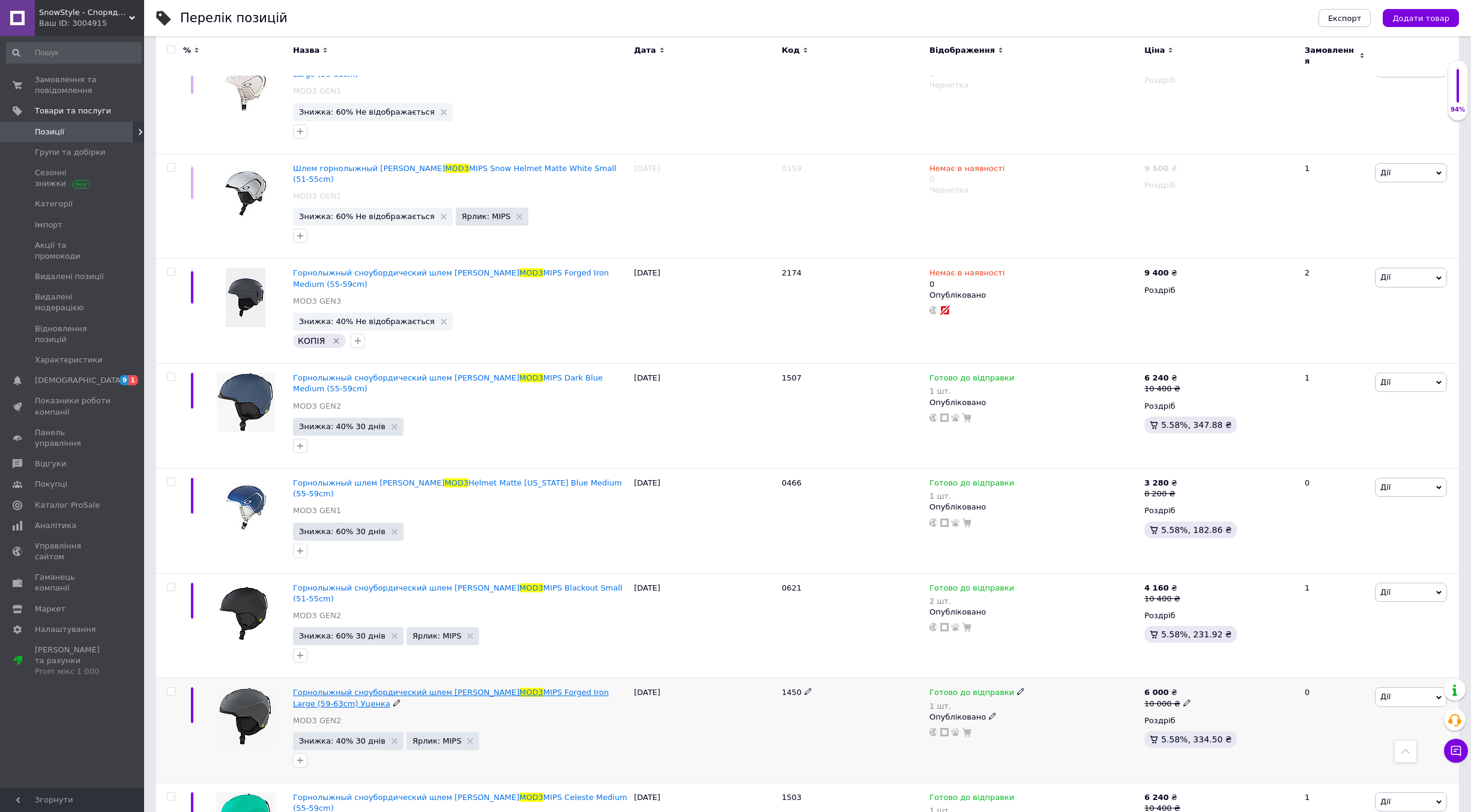
scroll to position [3242, 0]
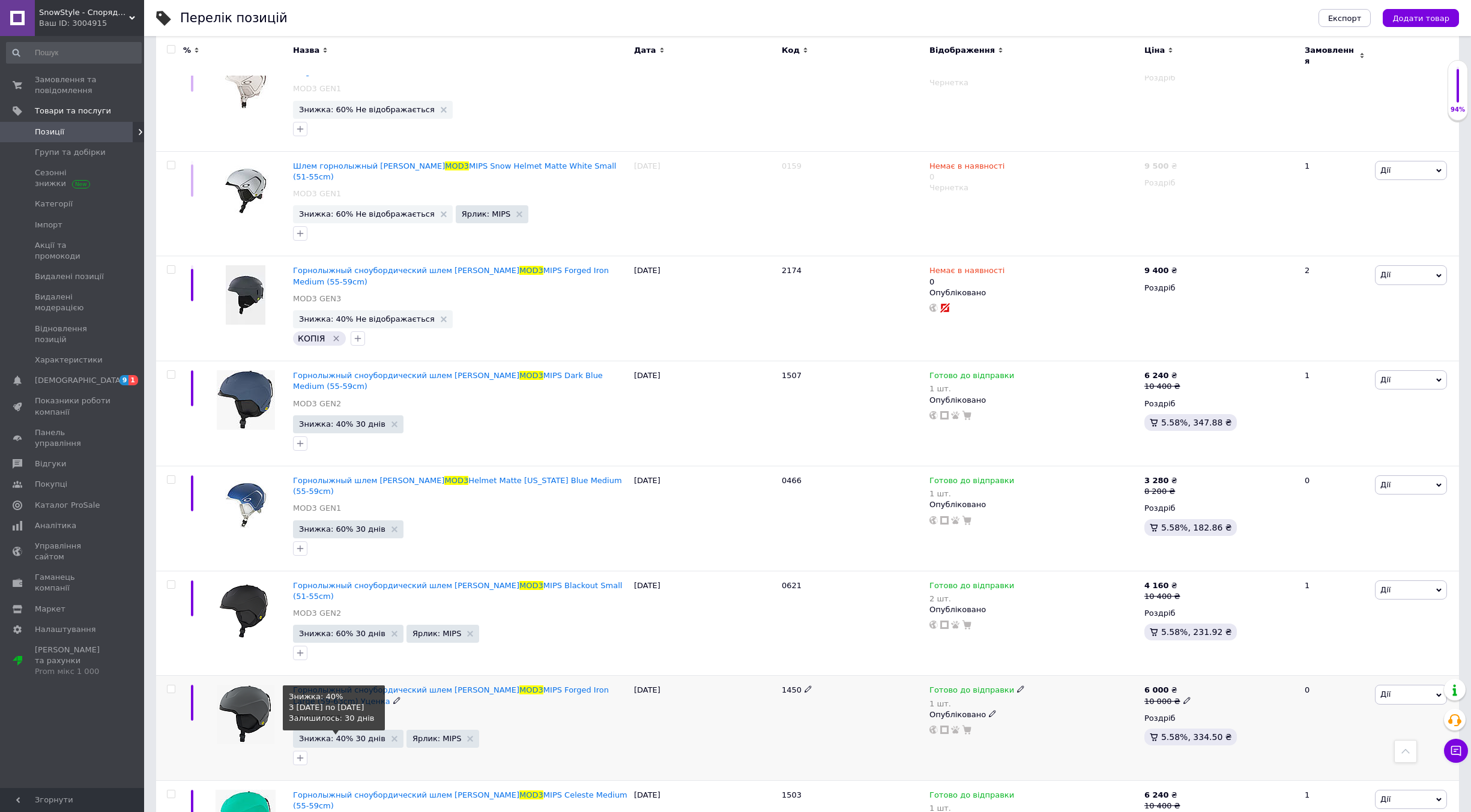
type input "mod3"
click at [341, 734] on span "Знижка: 40% 30 днів" at bounding box center [342, 738] width 86 height 8
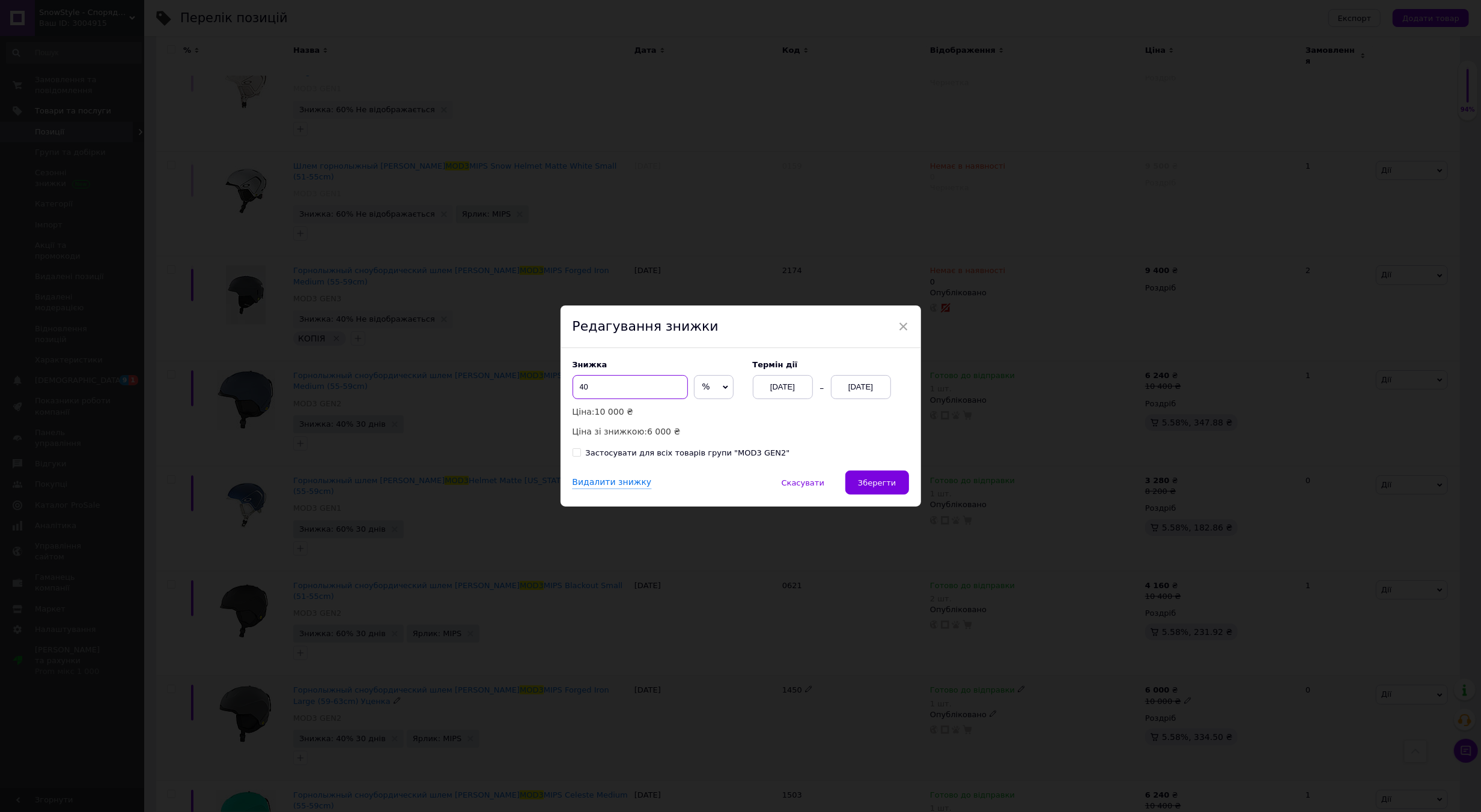
drag, startPoint x: 641, startPoint y: 398, endPoint x: 569, endPoint y: 407, distance: 72.6
click at [573, 407] on div "Знижка 40 % ₴ Ціна: 10 000 ₴ Ціна зі знижкою: 6 000 ₴" at bounding box center [657, 400] width 168 height 78
type input "50"
click at [872, 482] on span "Зберегти" at bounding box center [876, 483] width 38 height 9
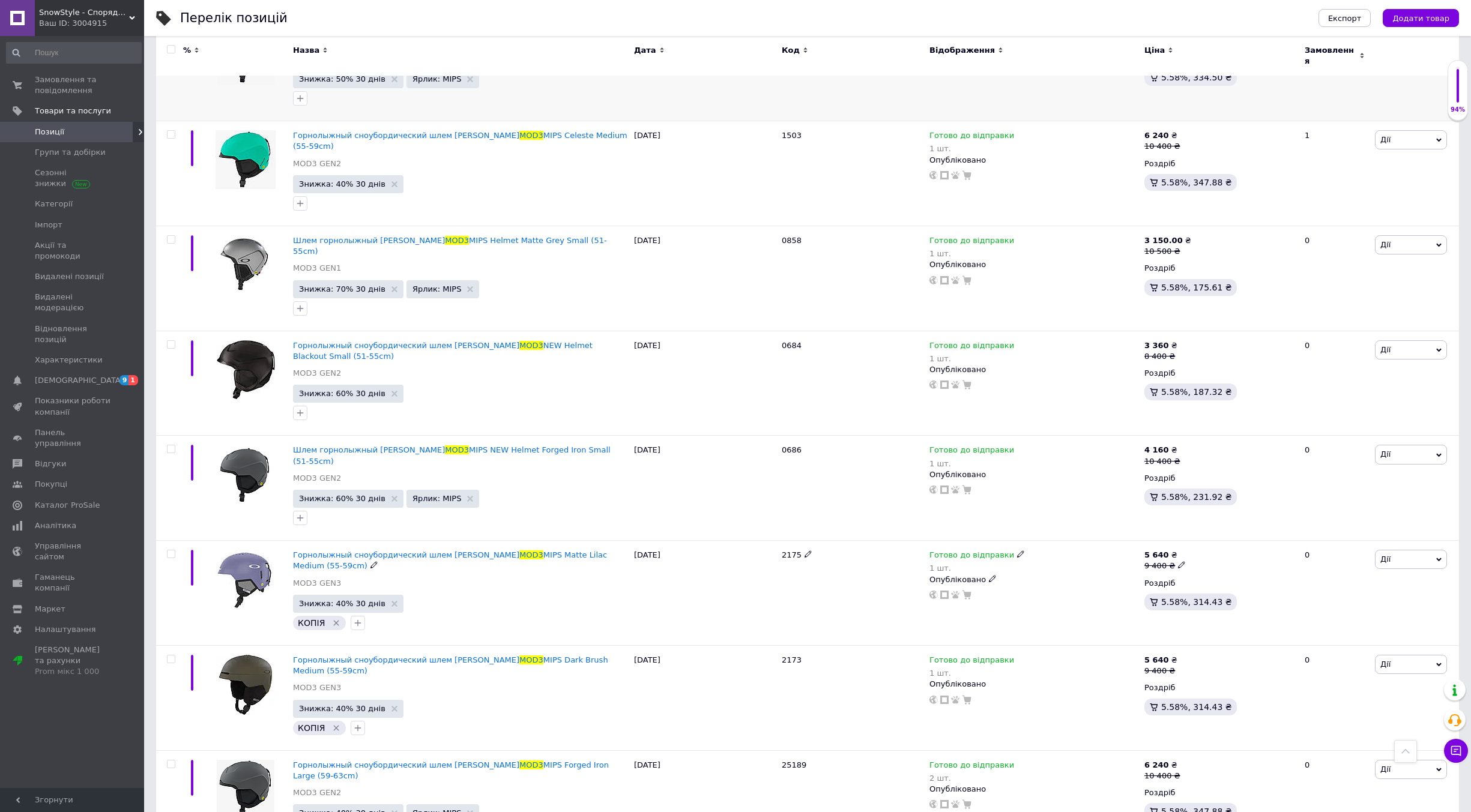
scroll to position [3903, 0]
click at [1017, 761] on use at bounding box center [1020, 764] width 6 height 6
click at [1174, 730] on div "Наявність Готово до відправки В наявності Немає в наявності Під замовлення Зали…" at bounding box center [1100, 778] width 150 height 95
click at [1020, 724] on div "Наявність Готово до відправки В наявності Немає в наявності Під замовлення Зали…" at bounding box center [1100, 778] width 163 height 108
type input "1"
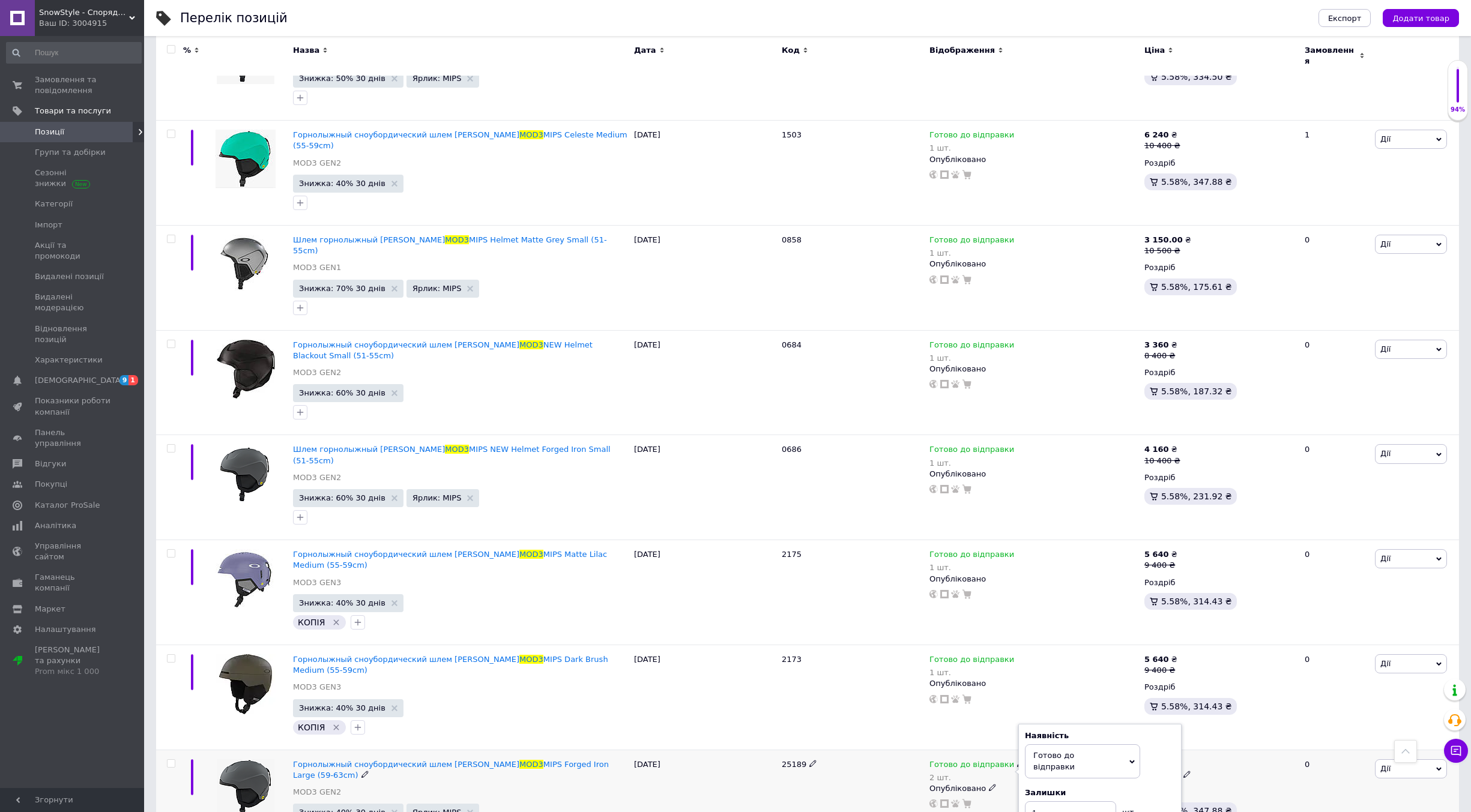
click at [887, 750] on div "25189" at bounding box center [852, 802] width 148 height 105
click at [77, 679] on div "Замовлення та повідомлення 0 0 Товари та послуги Позиції Групи та добірки Сезон…" at bounding box center [74, 414] width 148 height 756
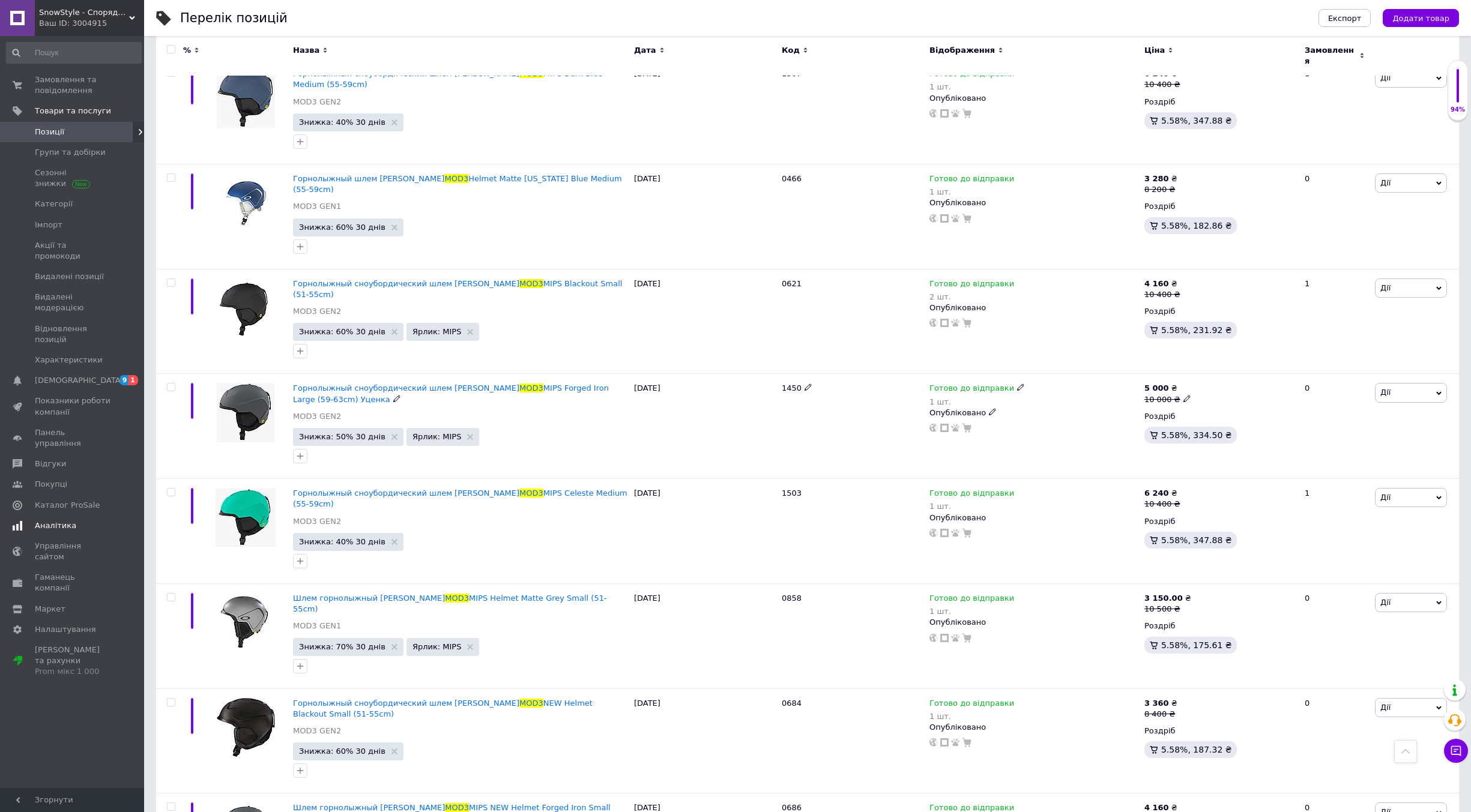
scroll to position [3542, 0]
click at [1458, 746] on icon at bounding box center [1457, 751] width 10 height 10
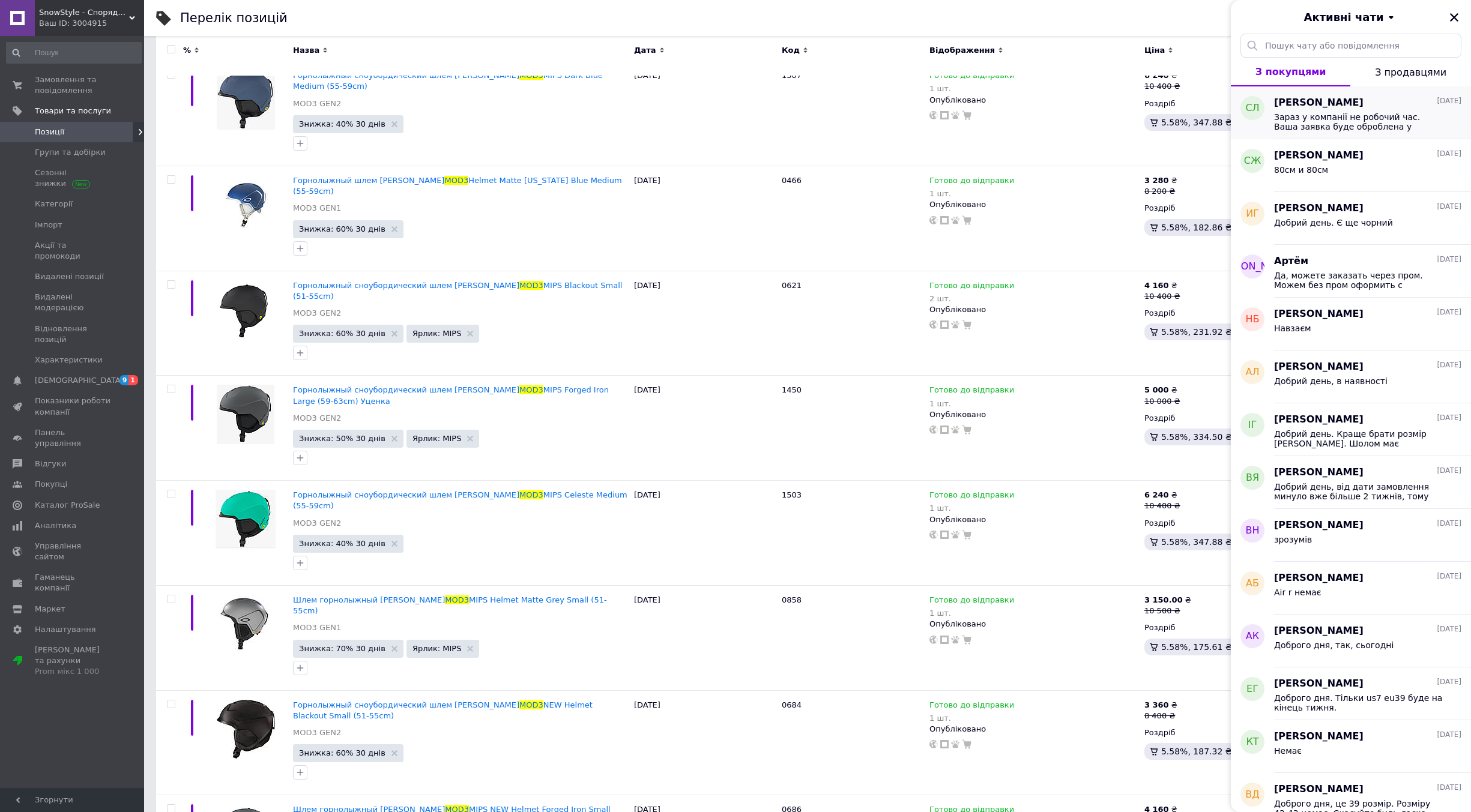
click at [1338, 101] on span "[PERSON_NAME]" at bounding box center [1319, 102] width 90 height 14
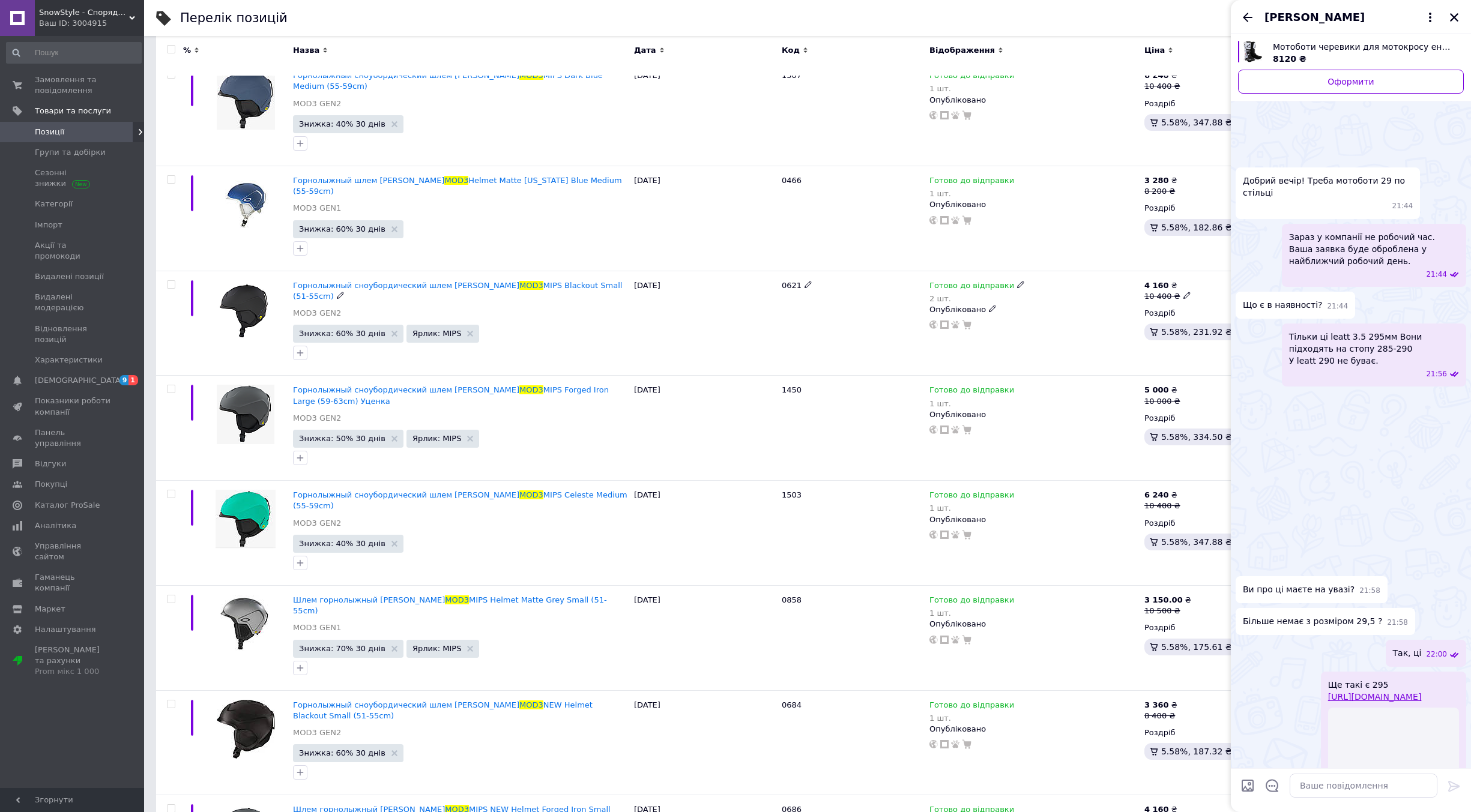
scroll to position [404, 0]
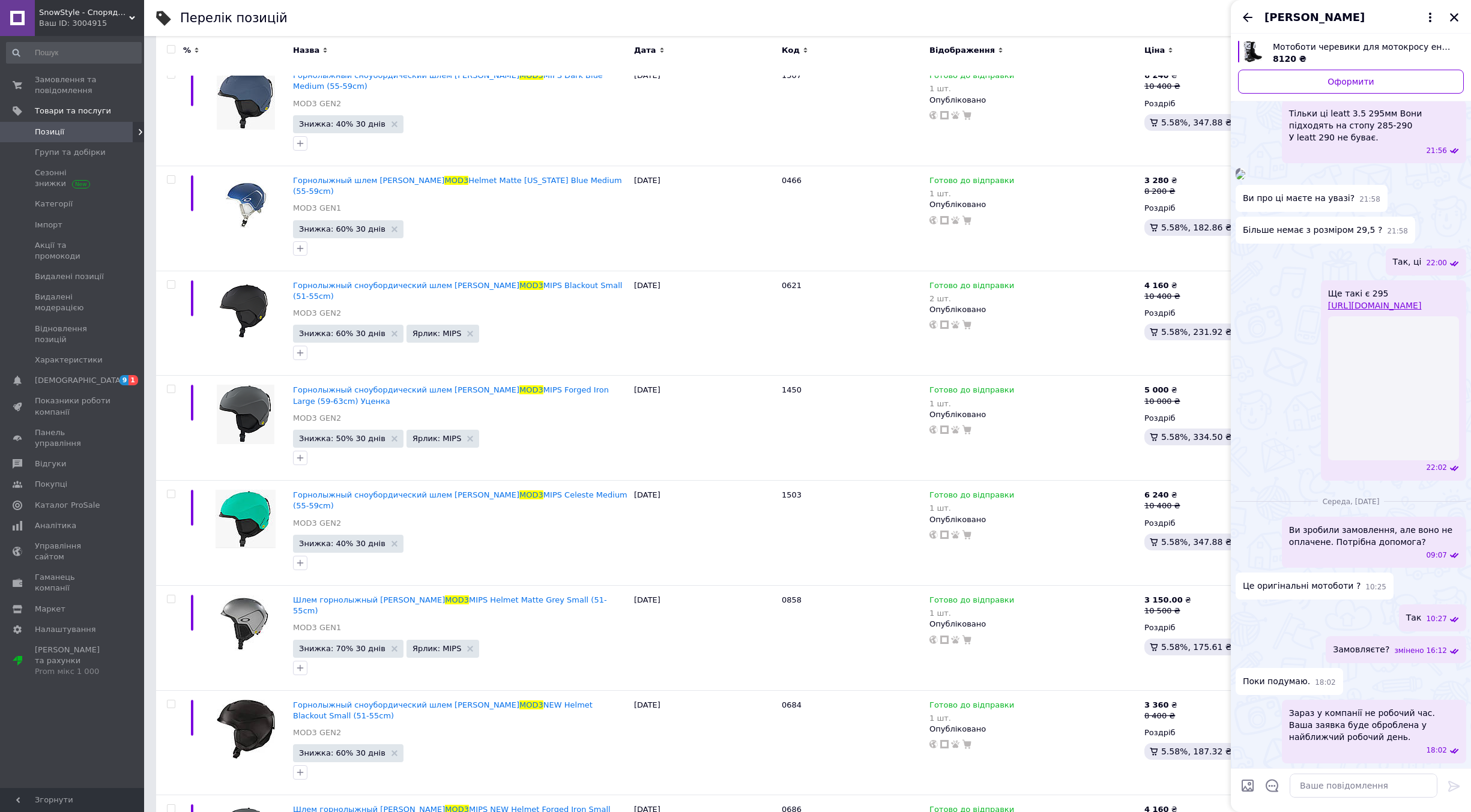
click at [1248, 9] on div "[PERSON_NAME]" at bounding box center [1351, 17] width 240 height 34
click at [1251, 15] on icon "Назад" at bounding box center [1248, 18] width 14 height 14
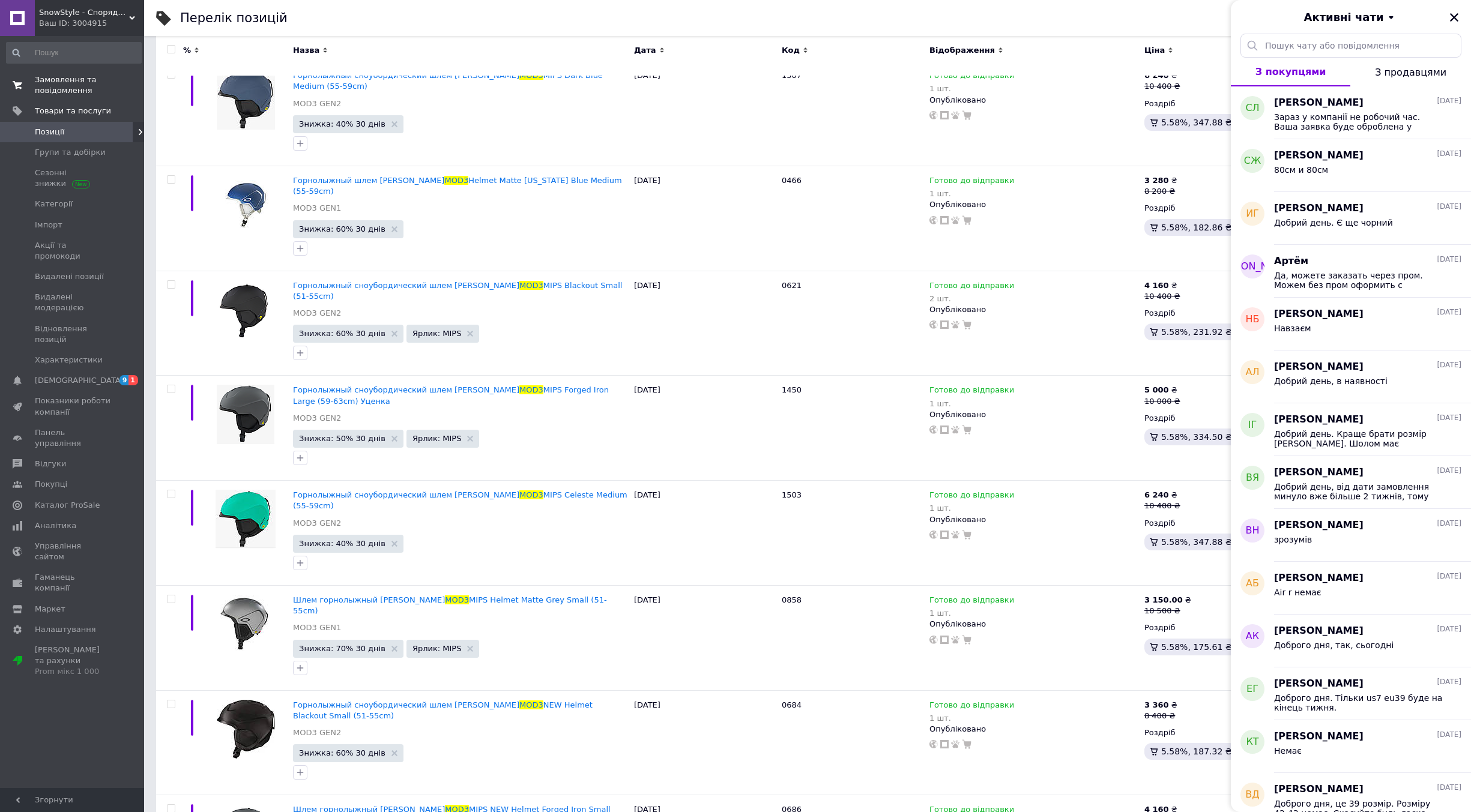
click at [51, 86] on span "Замовлення та повідомлення" at bounding box center [73, 85] width 76 height 22
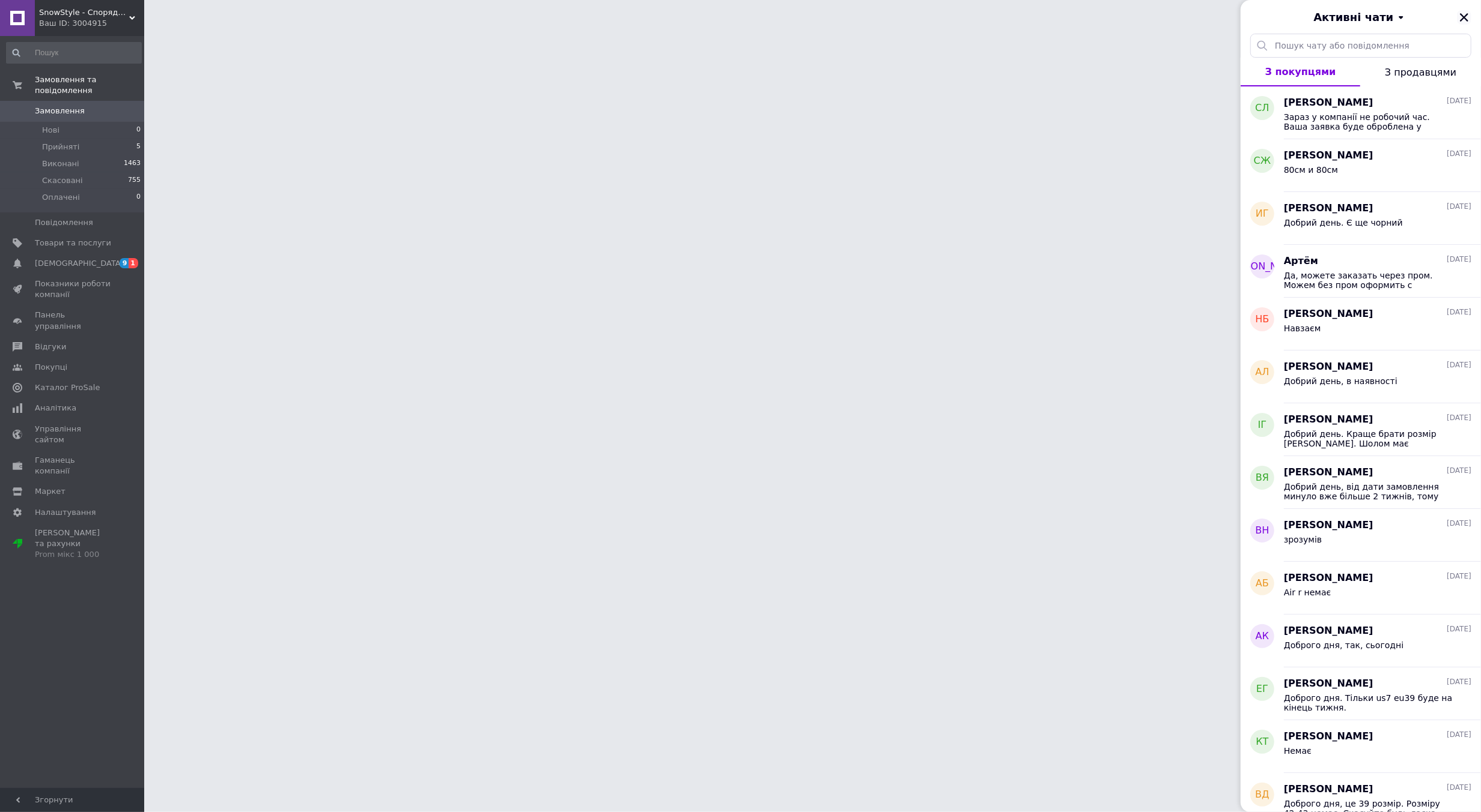
click at [1468, 18] on icon "Закрити" at bounding box center [1464, 18] width 11 height 11
